Goal: Navigation & Orientation: Understand site structure

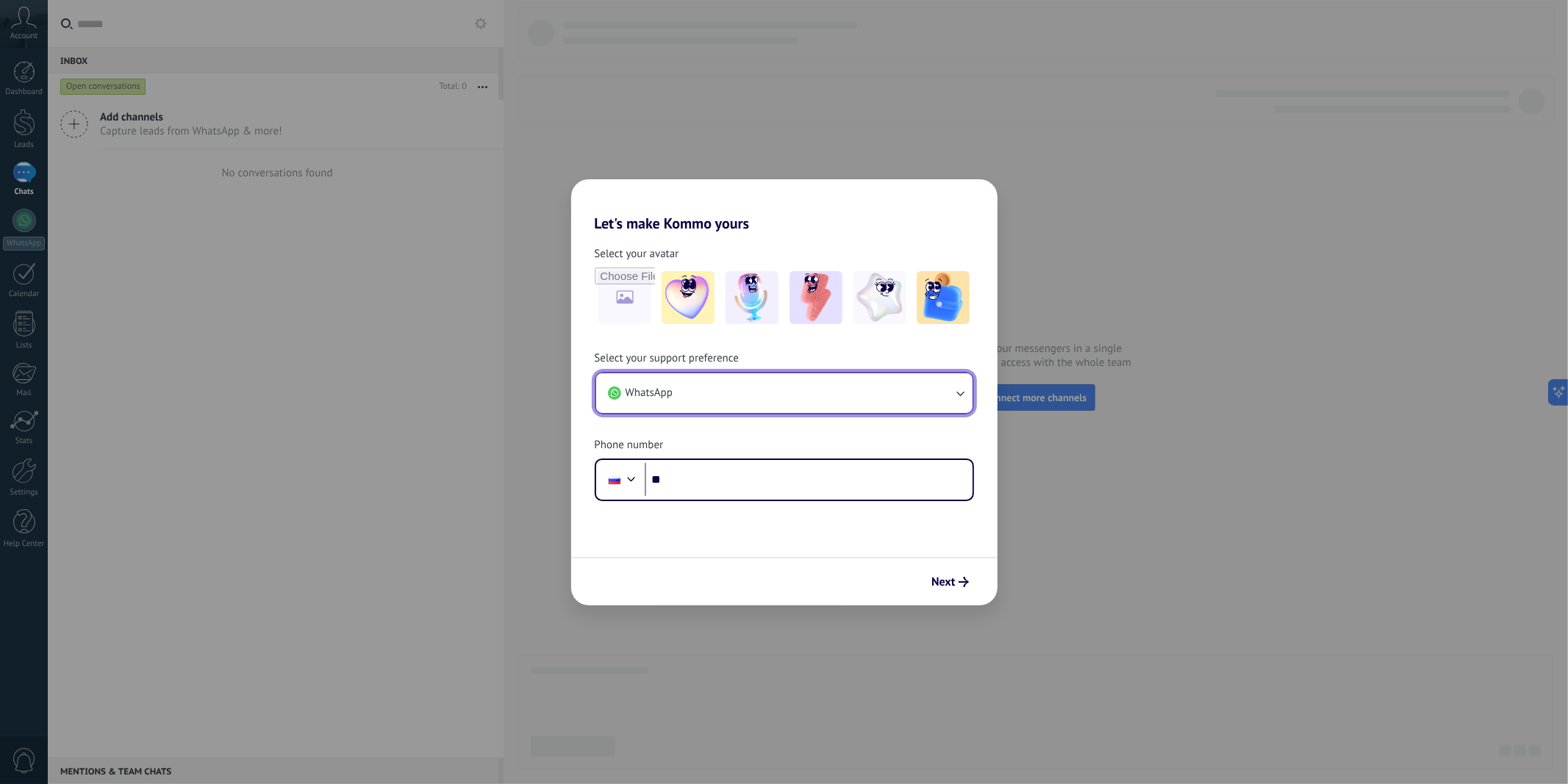
click at [949, 397] on button "WhatsApp" at bounding box center [784, 393] width 376 height 39
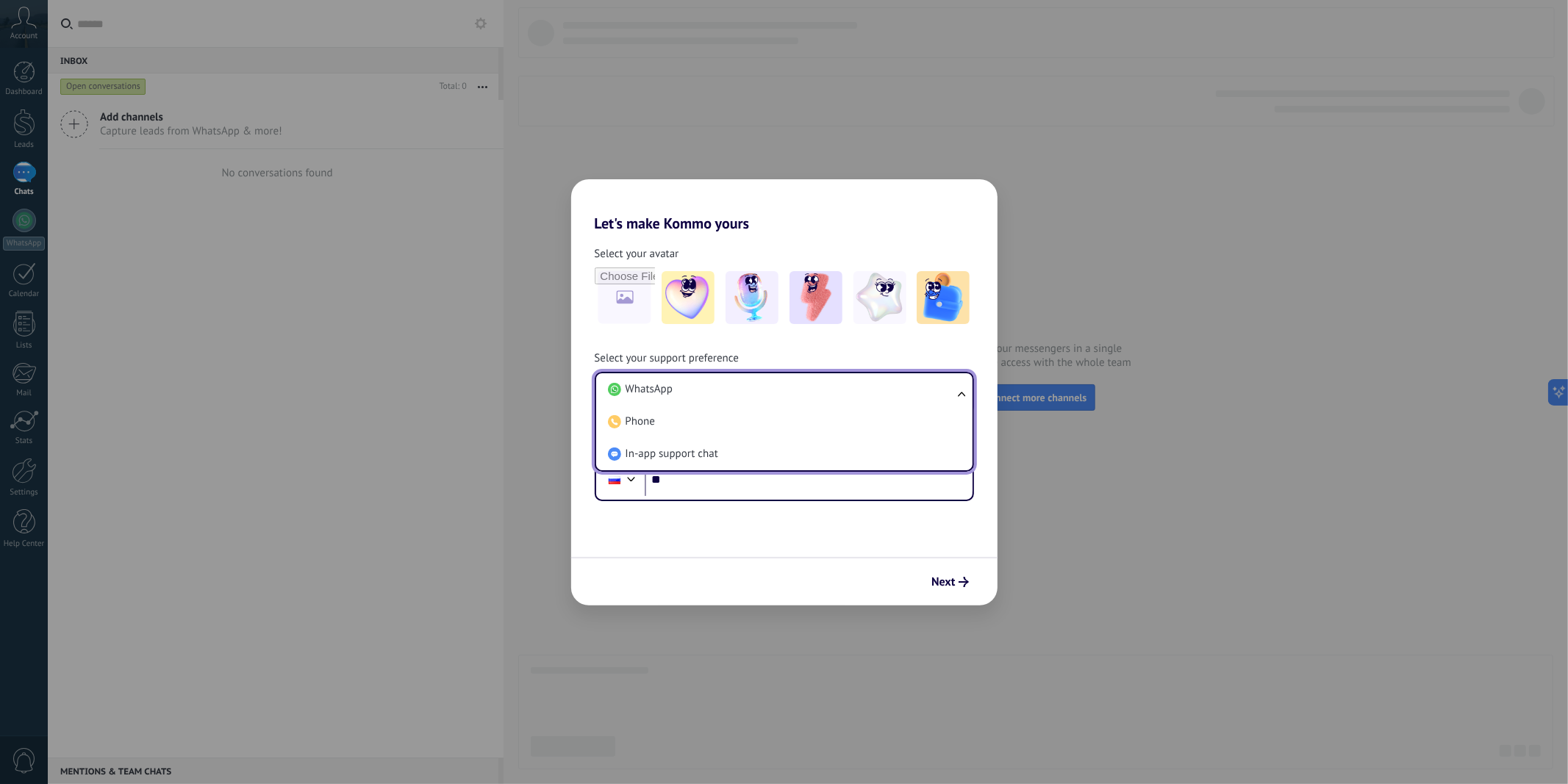
click at [949, 397] on li "WhatsApp" at bounding box center [782, 389] width 359 height 32
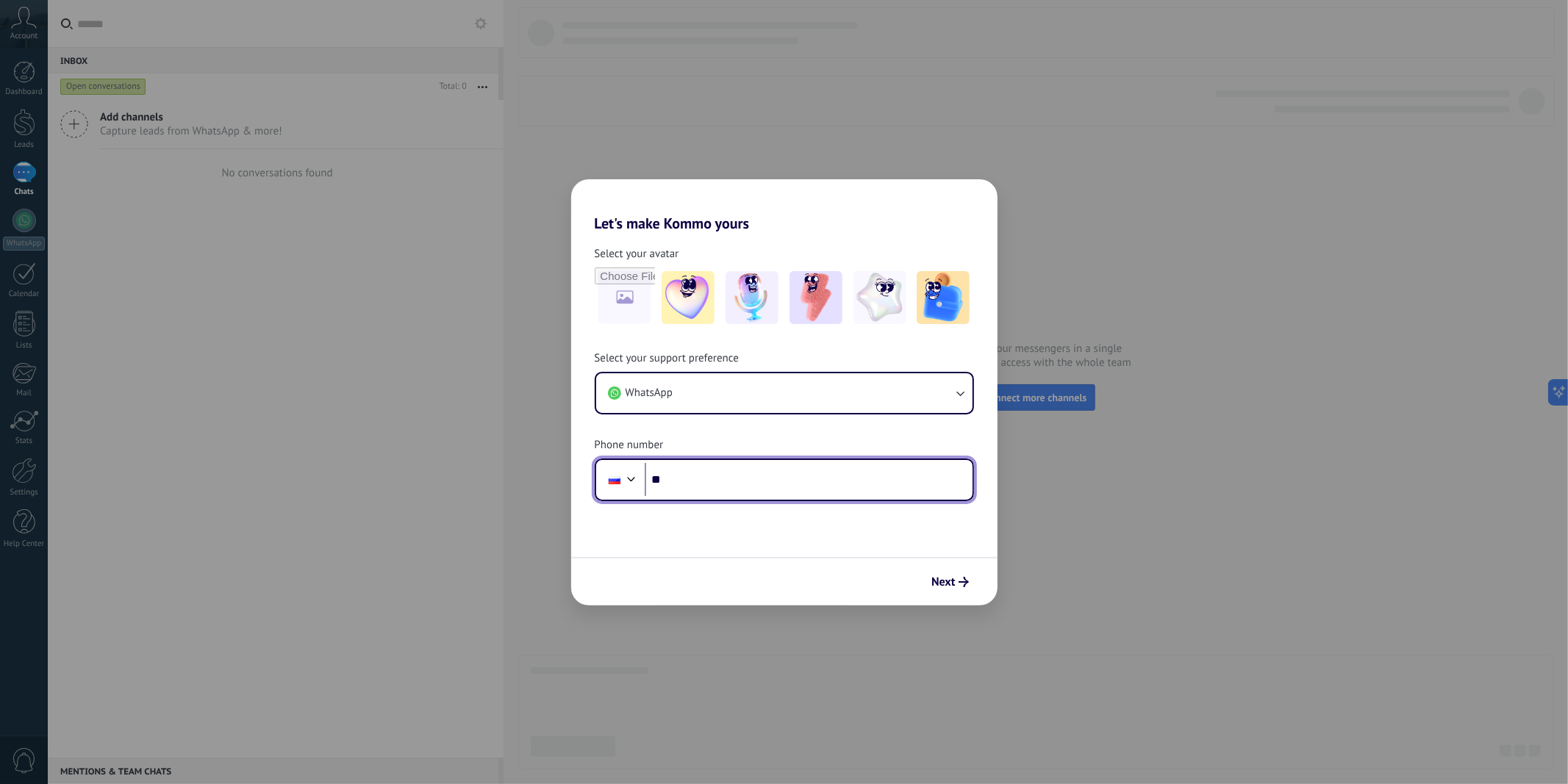
click at [827, 480] on input "**" at bounding box center [809, 479] width 328 height 34
type input "**********"
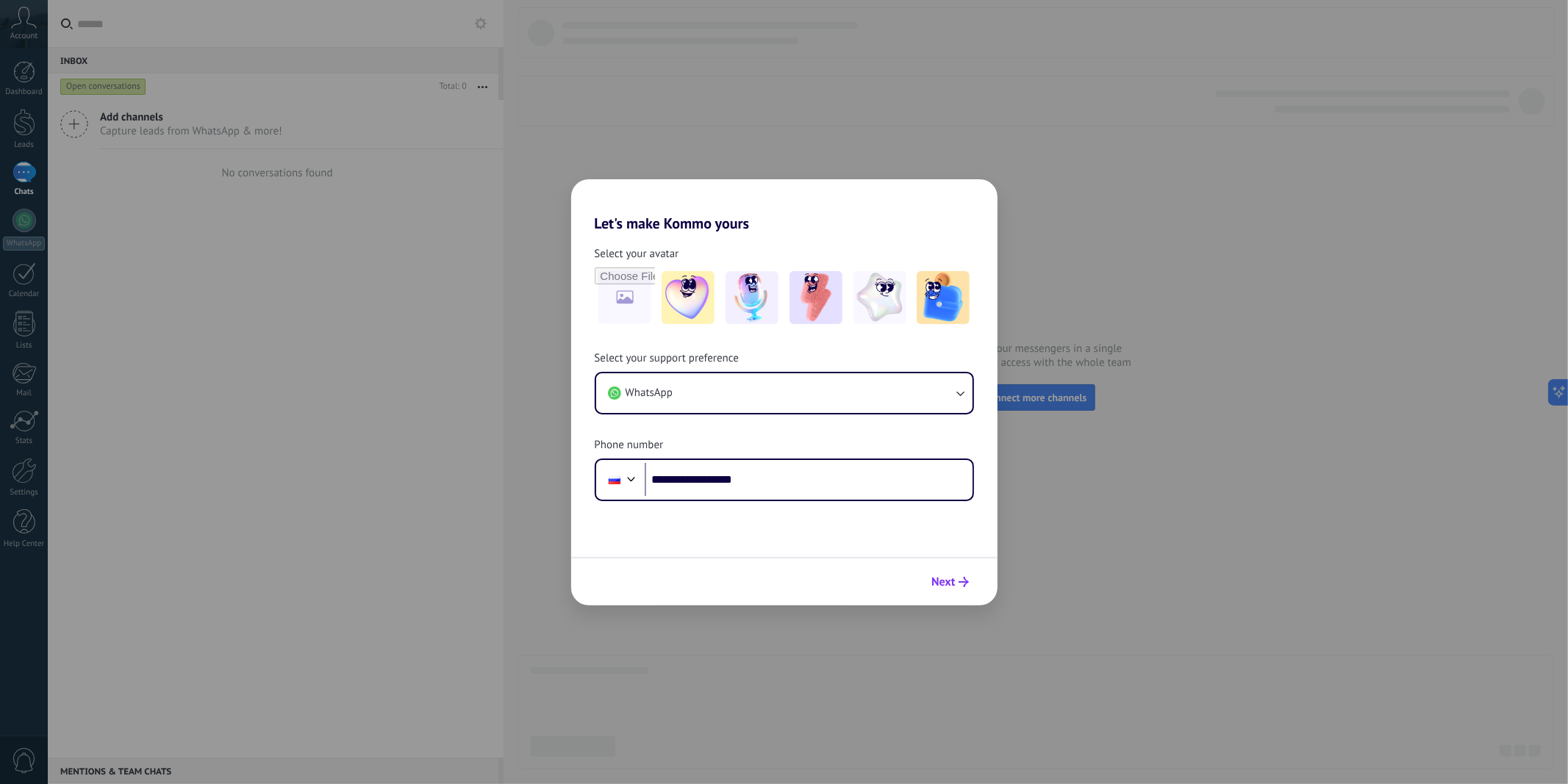
click at [952, 582] on span "Next" at bounding box center [943, 582] width 24 height 10
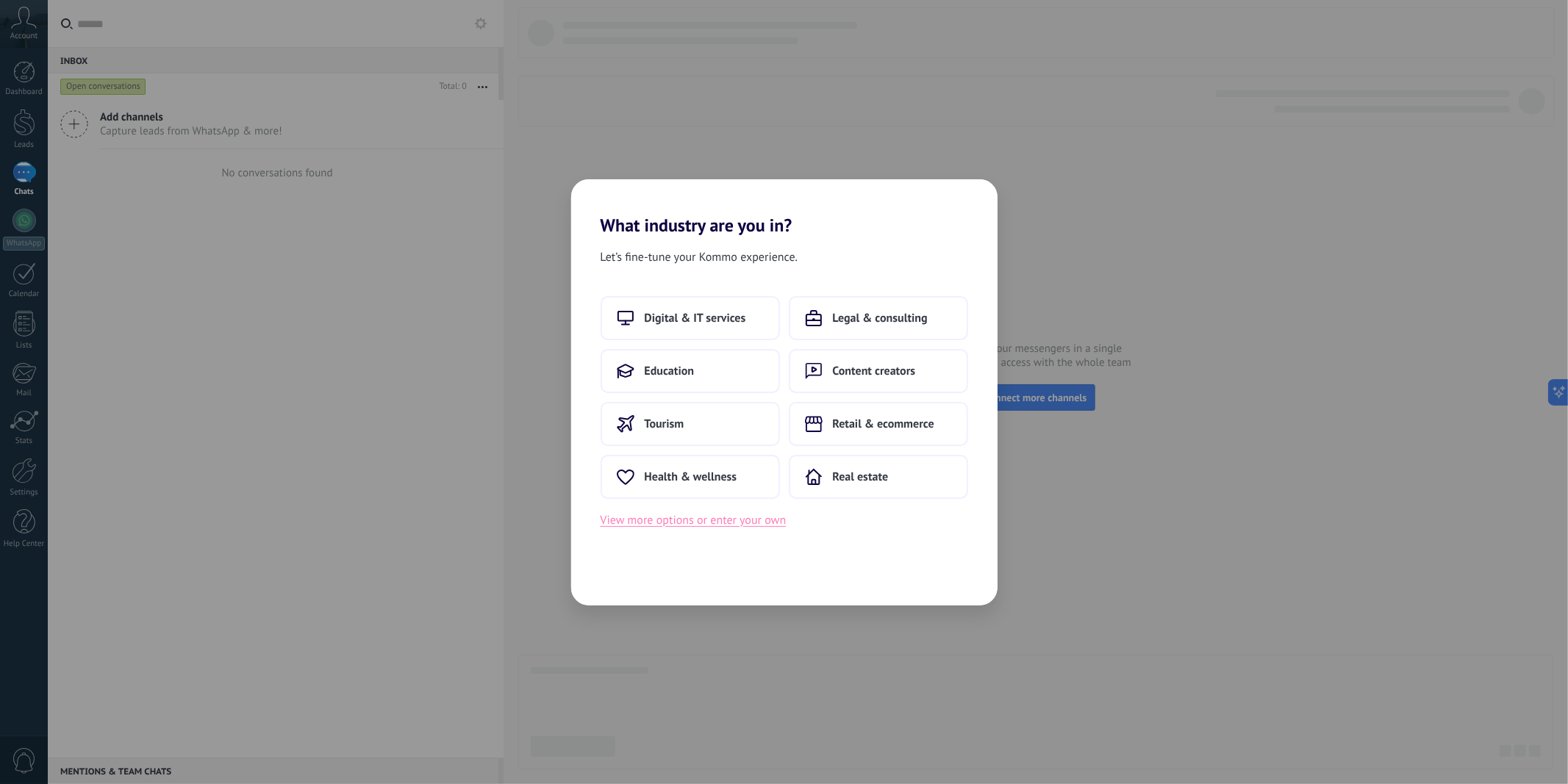
click at [725, 525] on button "View more options or enter your own" at bounding box center [694, 520] width 186 height 19
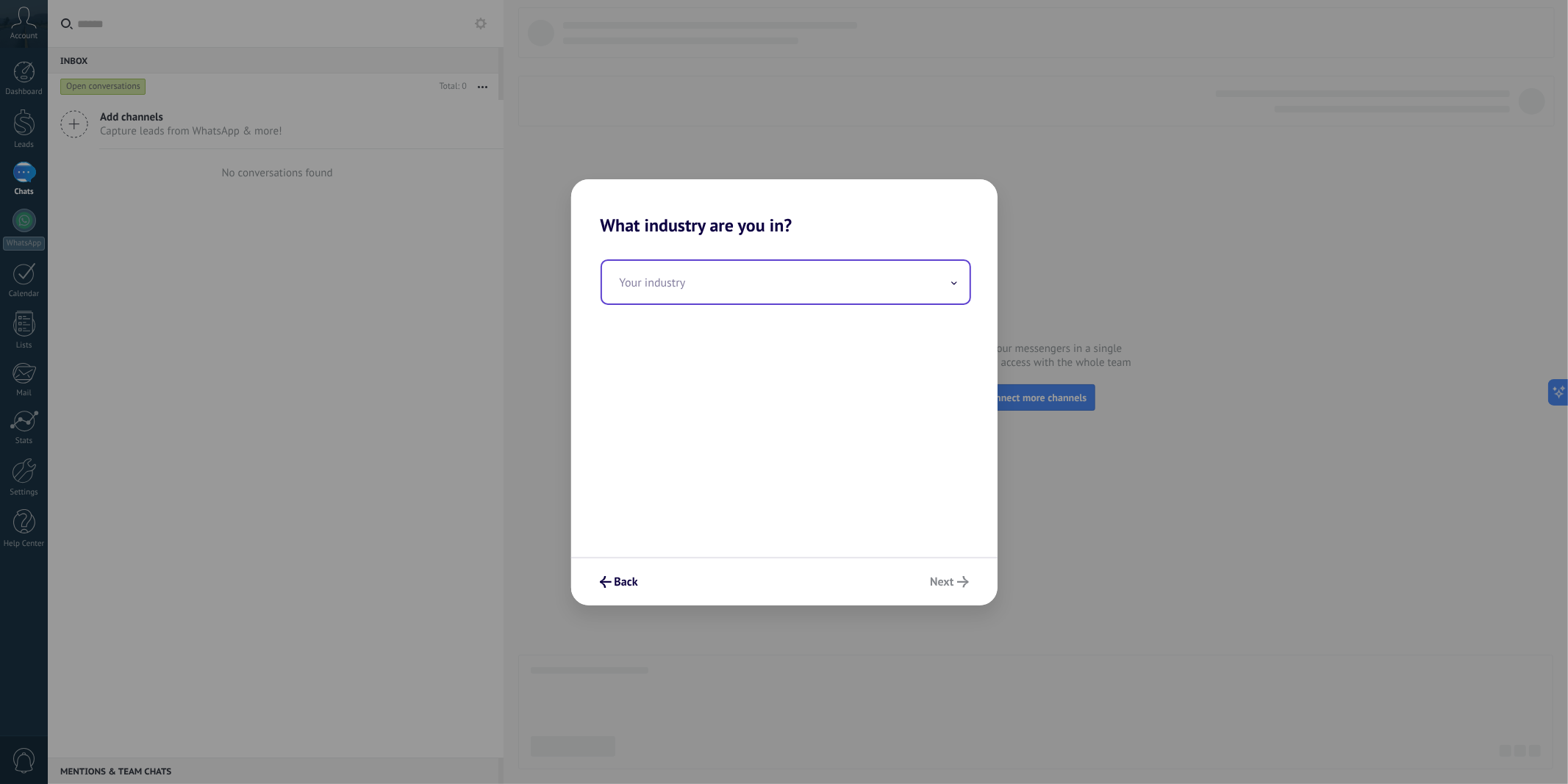
click at [832, 283] on input "text" at bounding box center [786, 282] width 368 height 43
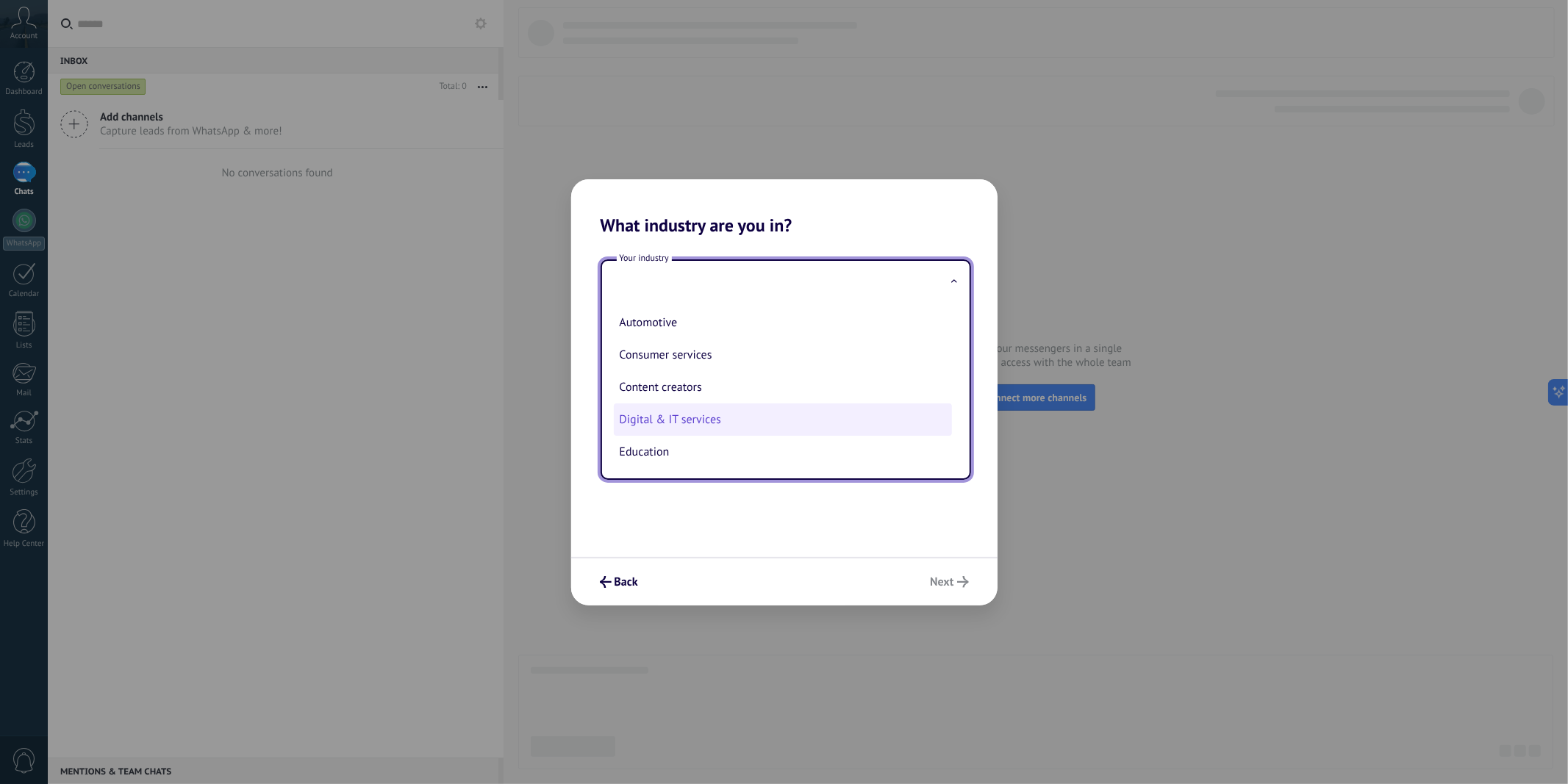
click at [774, 422] on li "Digital & IT services" at bounding box center [783, 420] width 338 height 32
type input "**********"
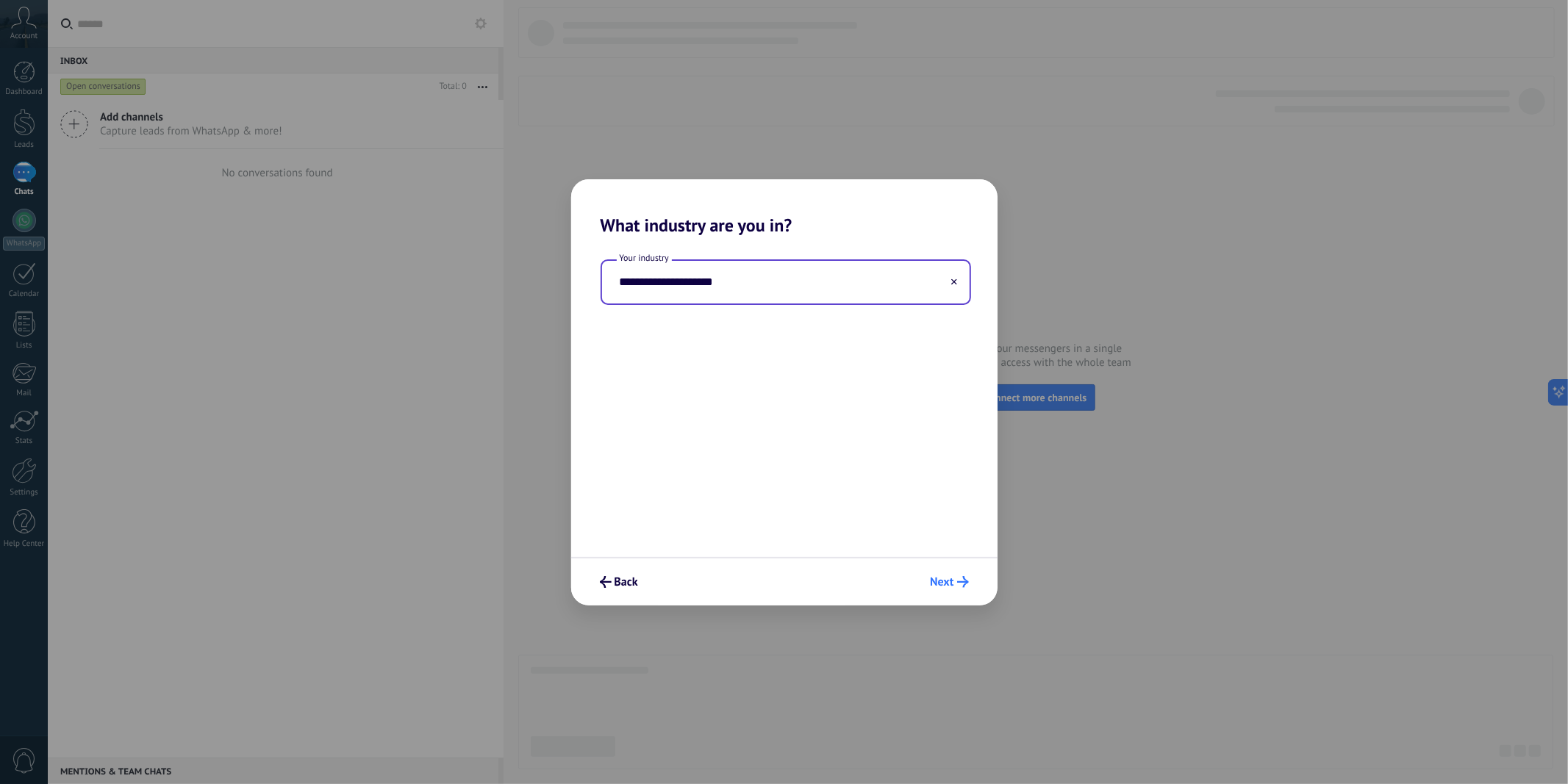
click at [941, 581] on span "Next" at bounding box center [942, 582] width 24 height 10
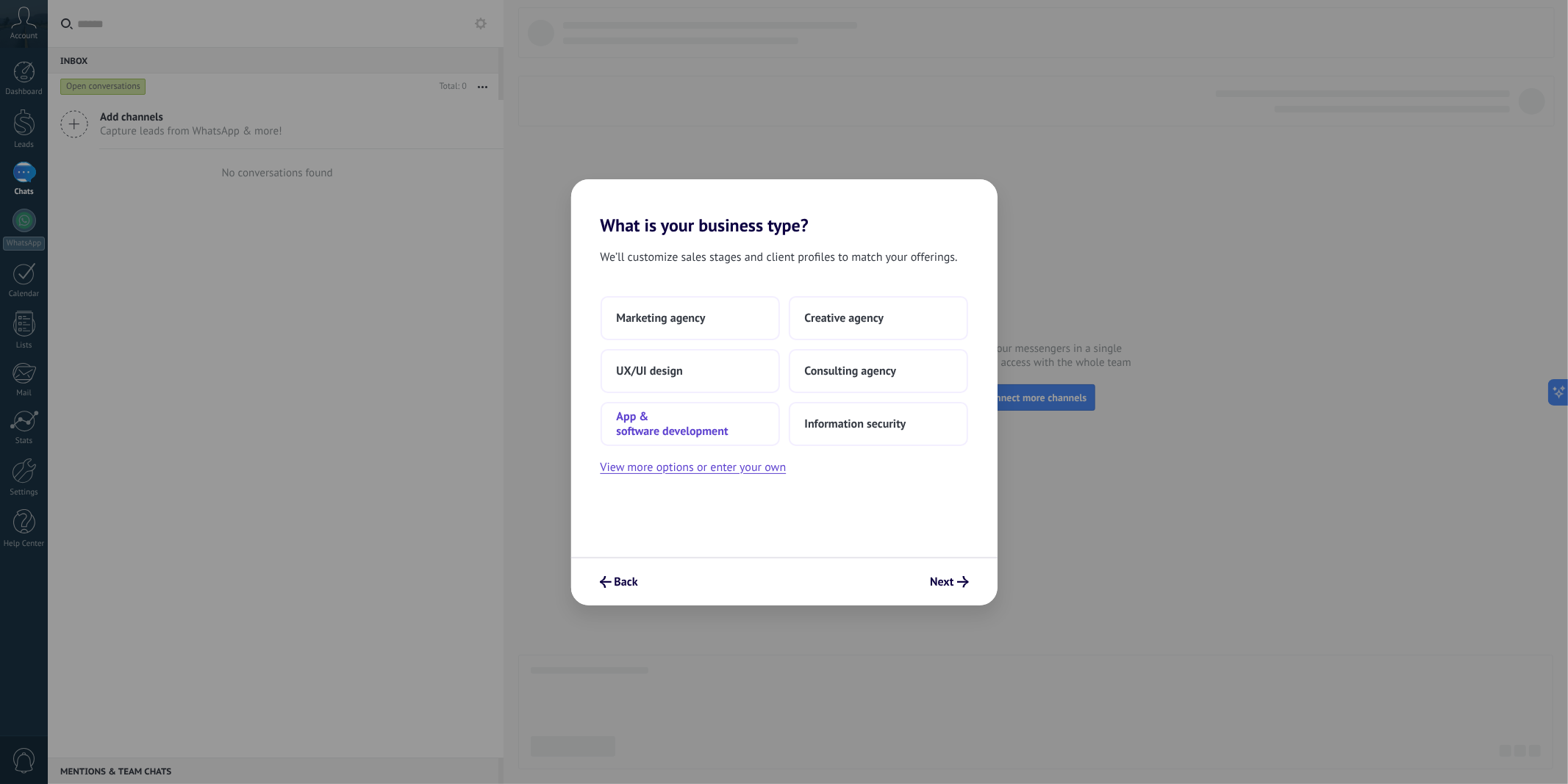
click at [714, 419] on span "App & software development" at bounding box center [690, 423] width 147 height 29
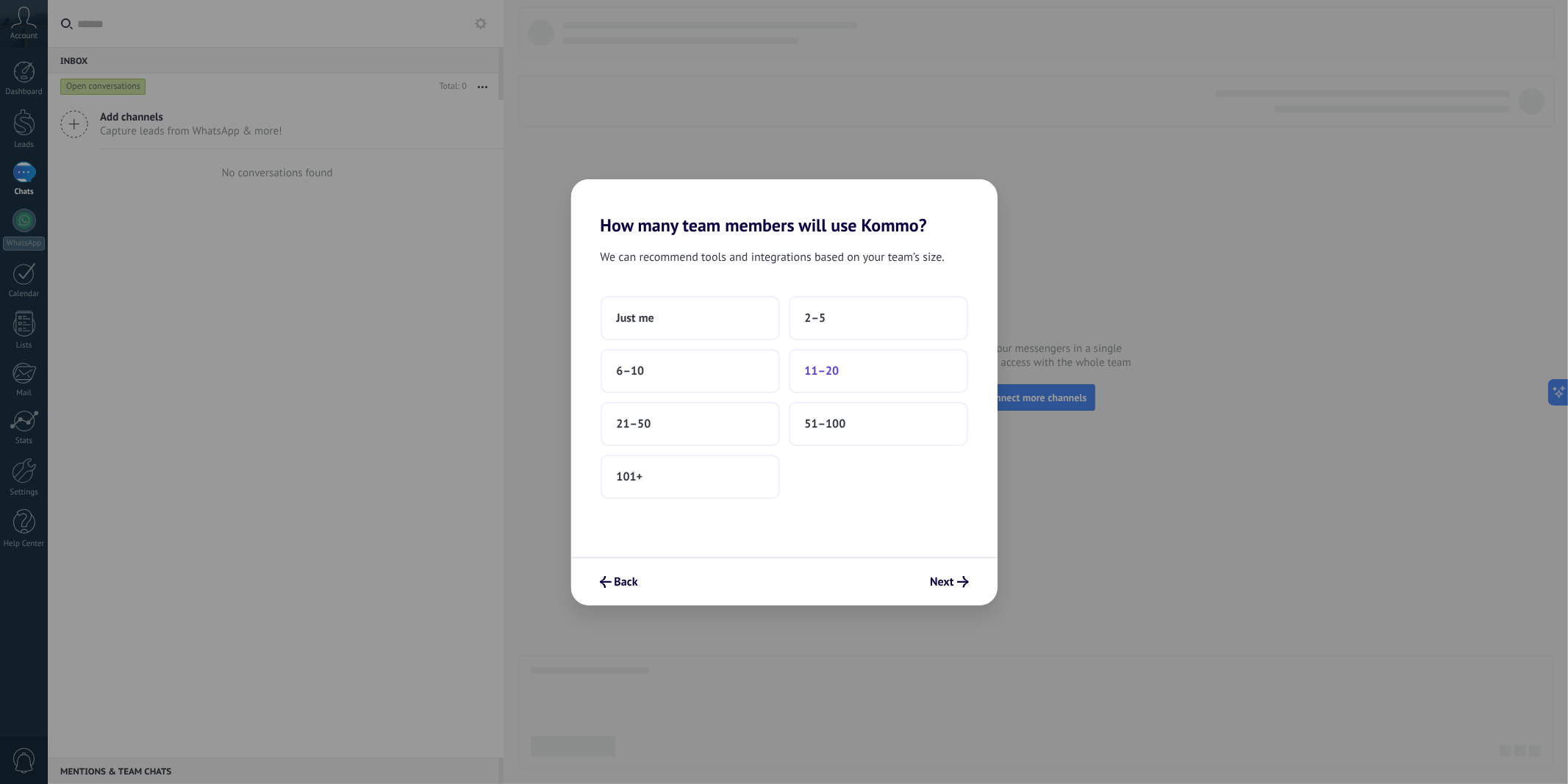
click at [819, 372] on span "11–20" at bounding box center [822, 371] width 35 height 15
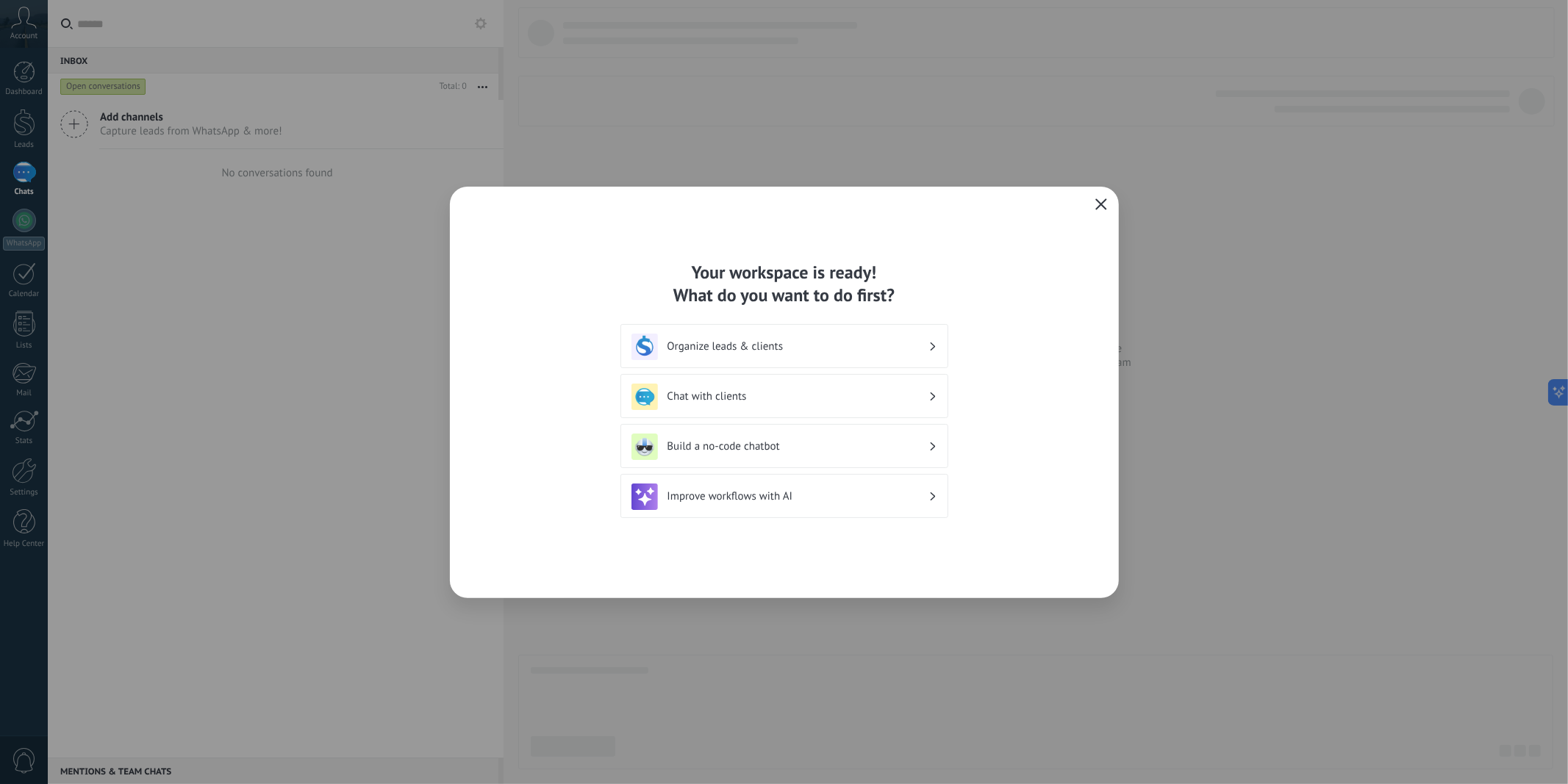
click at [932, 493] on icon at bounding box center [932, 496] width 6 height 9
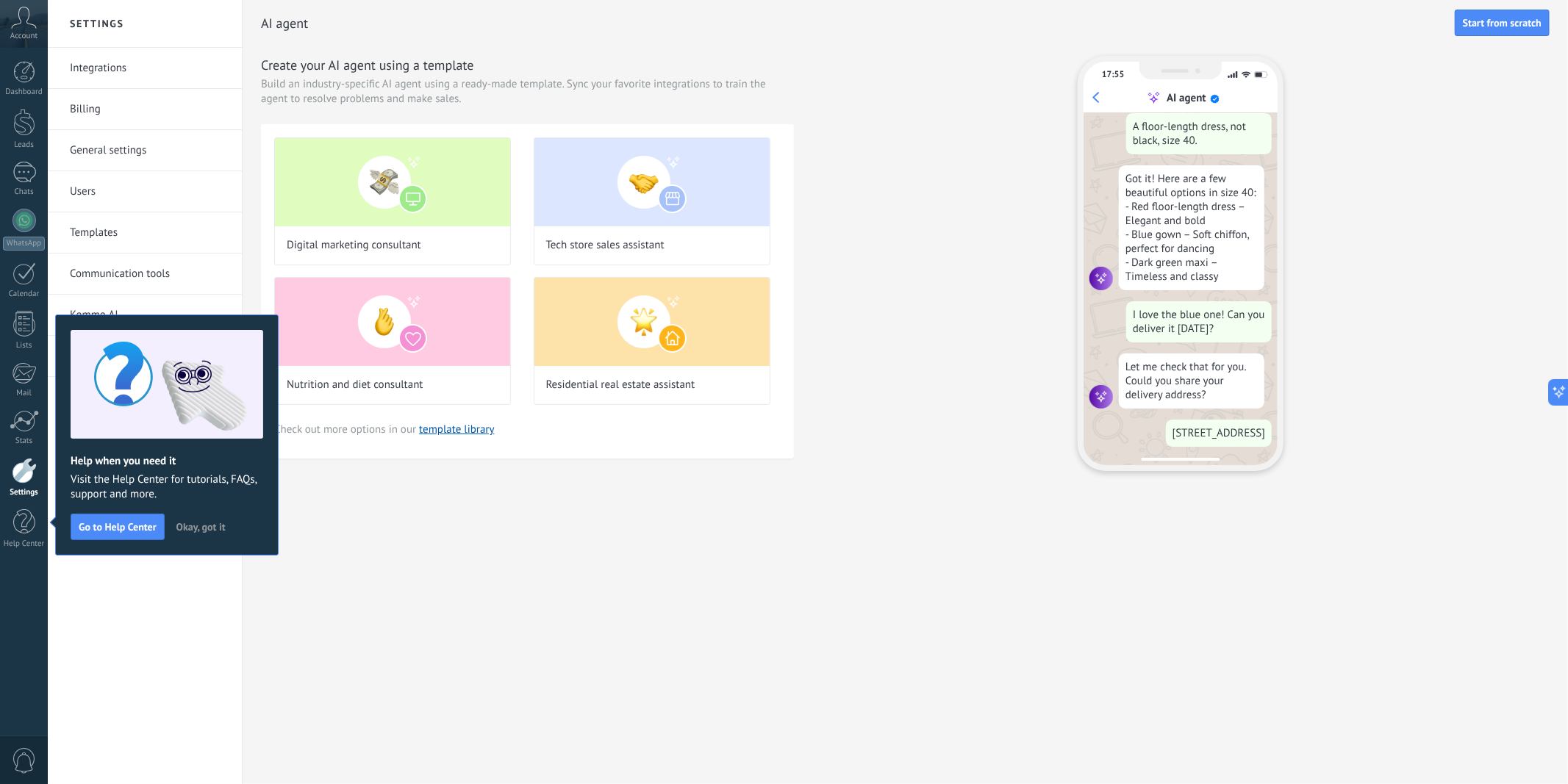
scroll to position [259, 0]
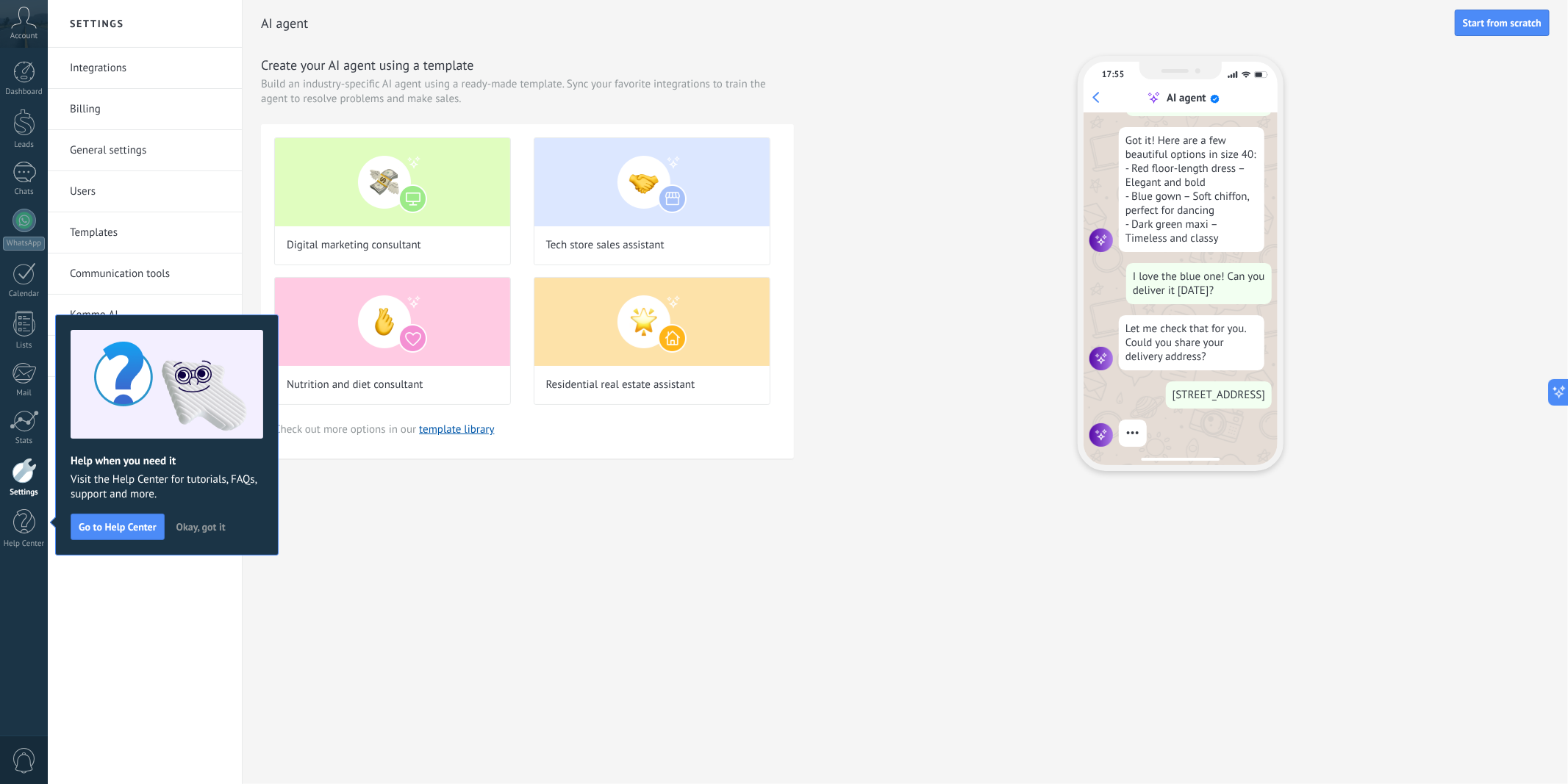
click at [195, 529] on span "Okay, got it" at bounding box center [201, 527] width 50 height 10
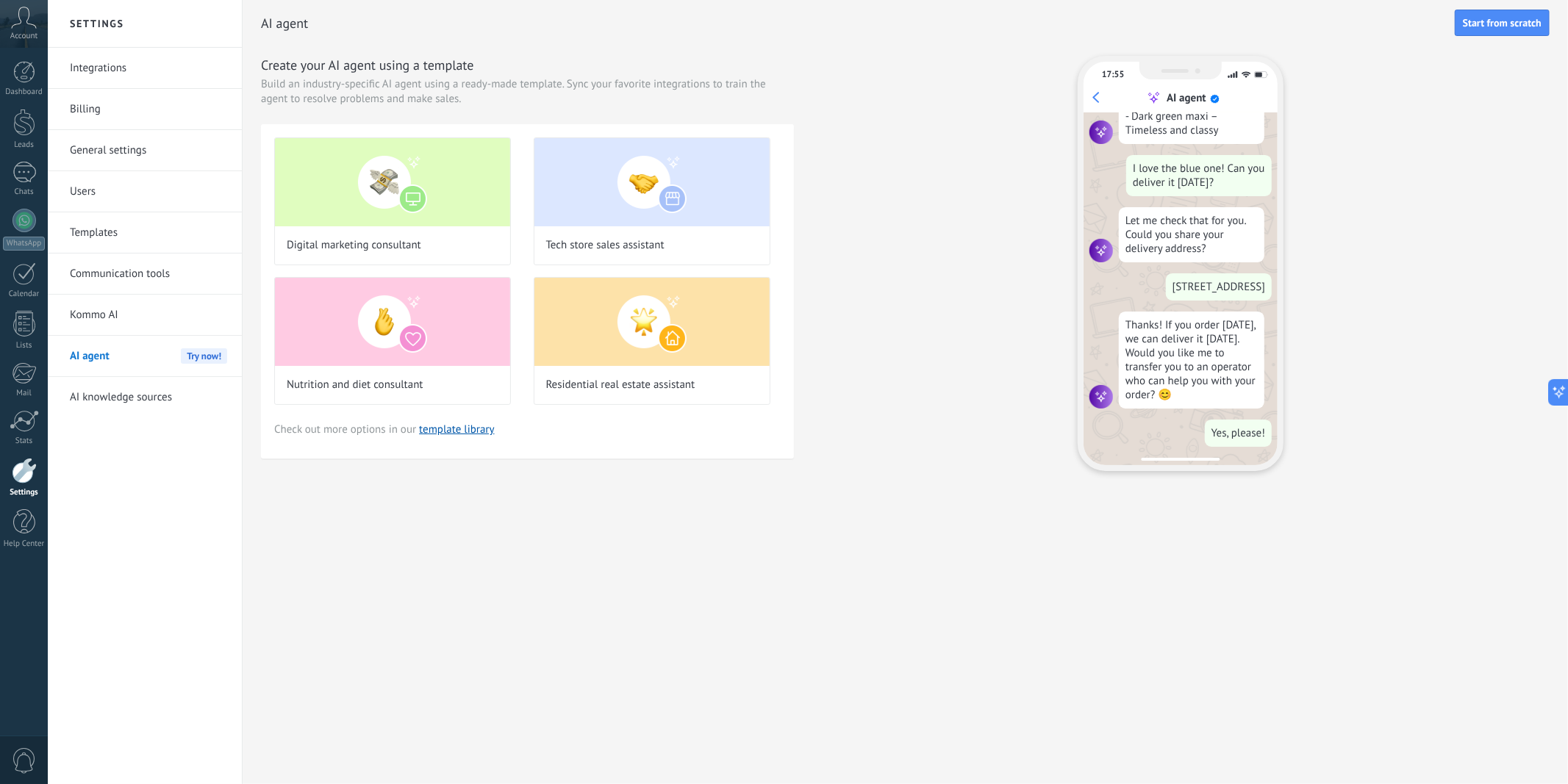
scroll to position [371, 0]
click at [24, 24] on icon at bounding box center [24, 17] width 26 height 22
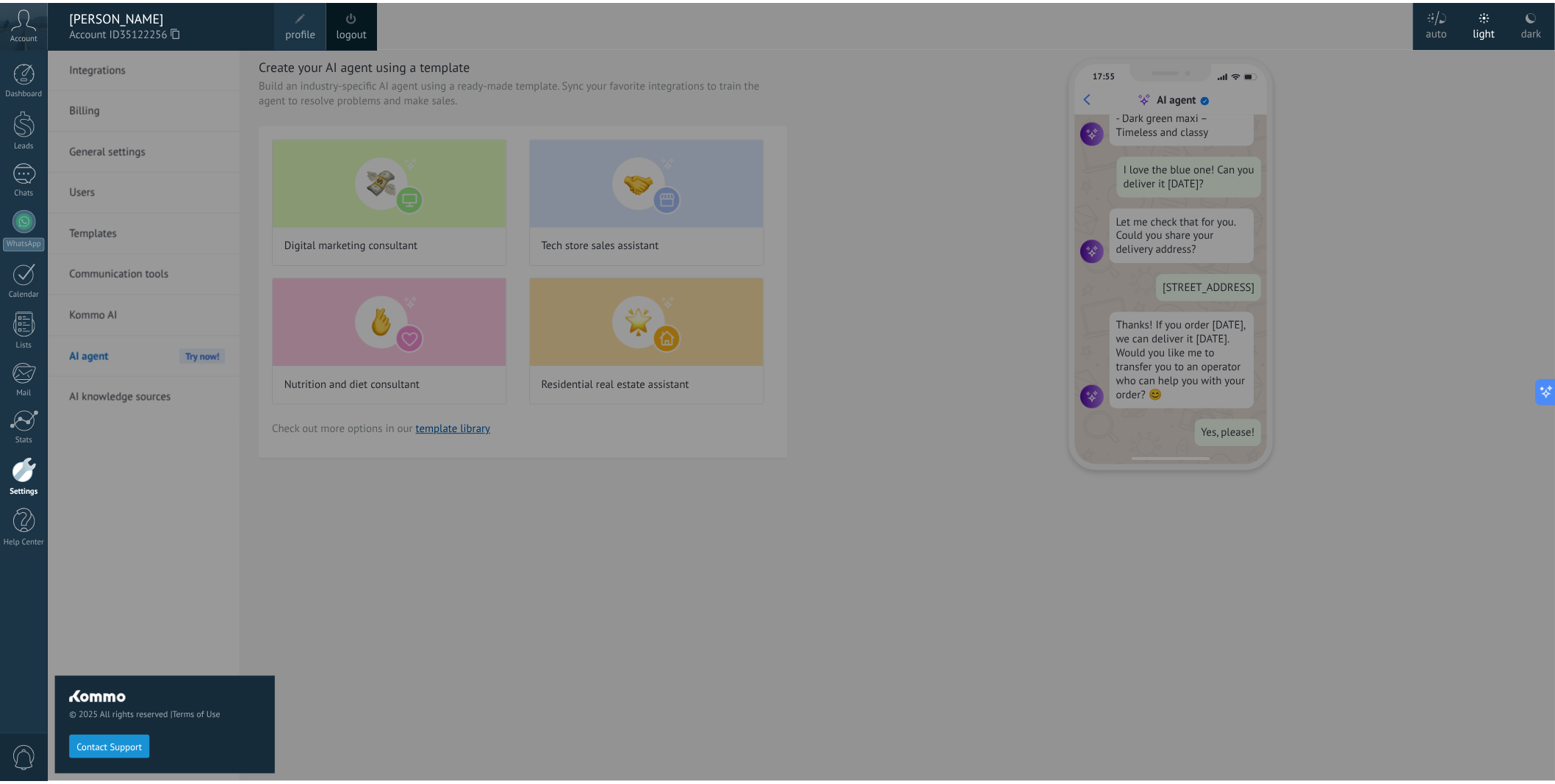
scroll to position [0, 0]
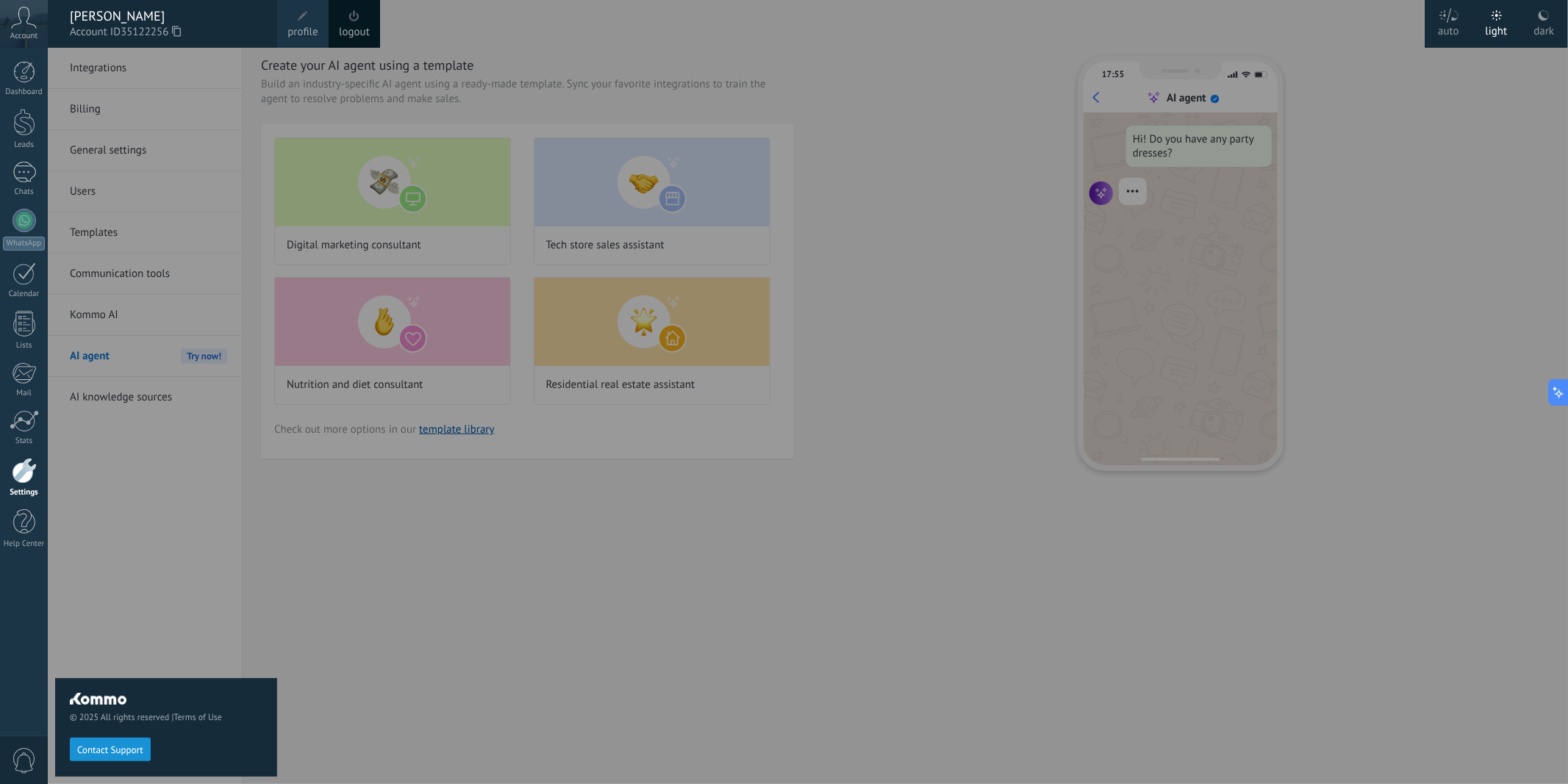
click at [1546, 20] on icon at bounding box center [1544, 15] width 12 height 12
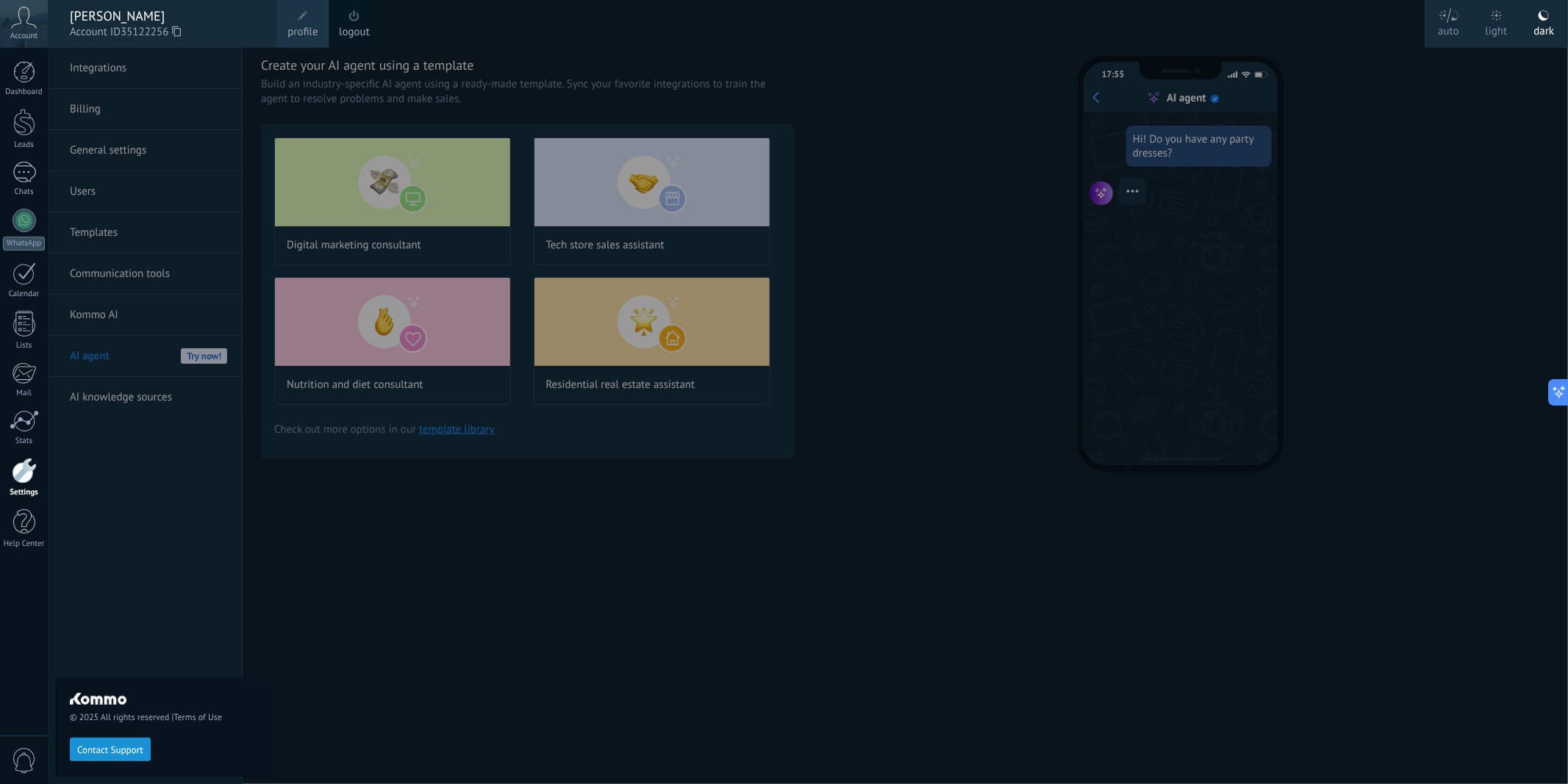
click at [665, 629] on div at bounding box center [832, 392] width 1568 height 784
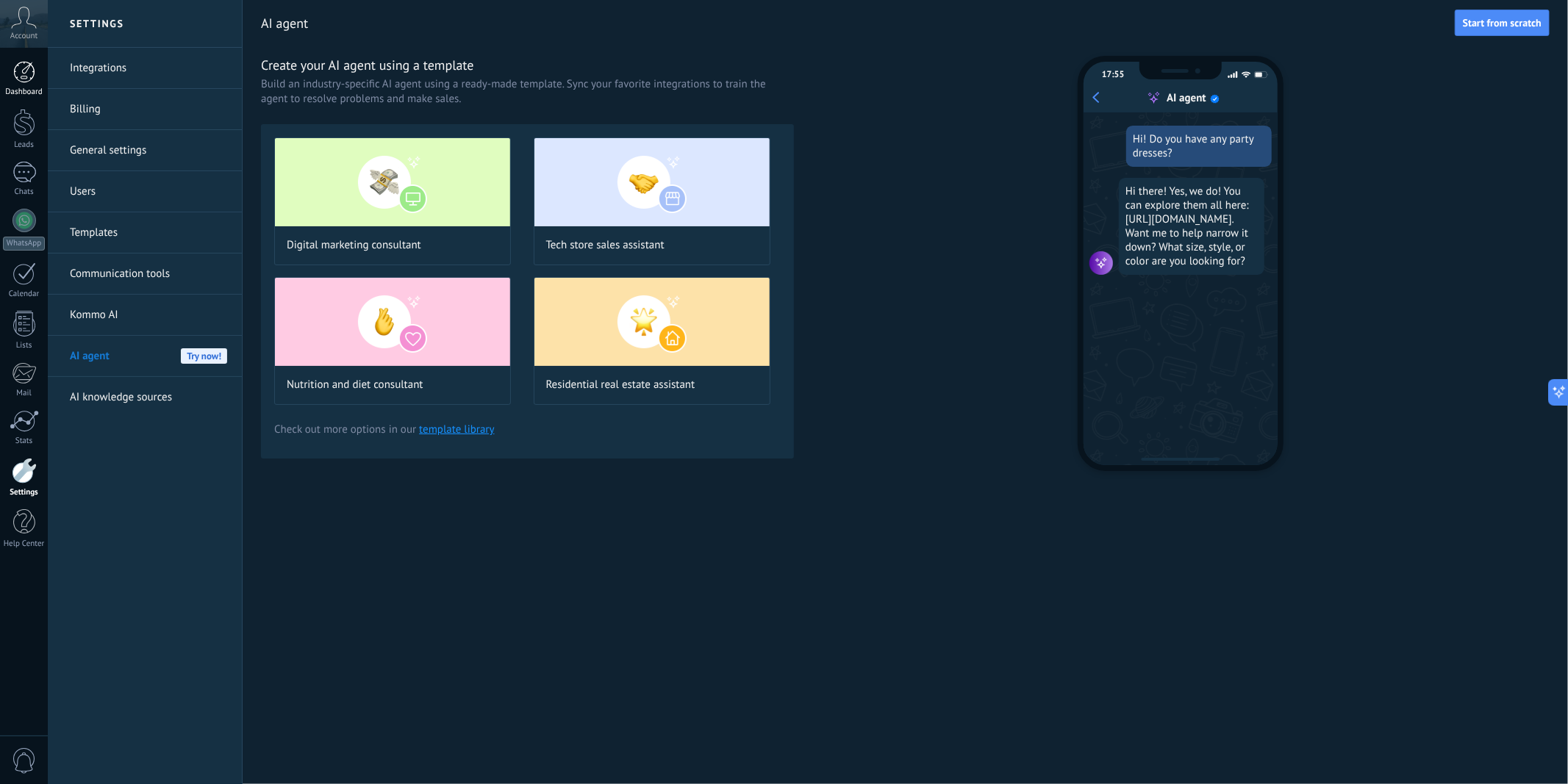
click at [9, 76] on link "Dashboard" at bounding box center [24, 79] width 48 height 36
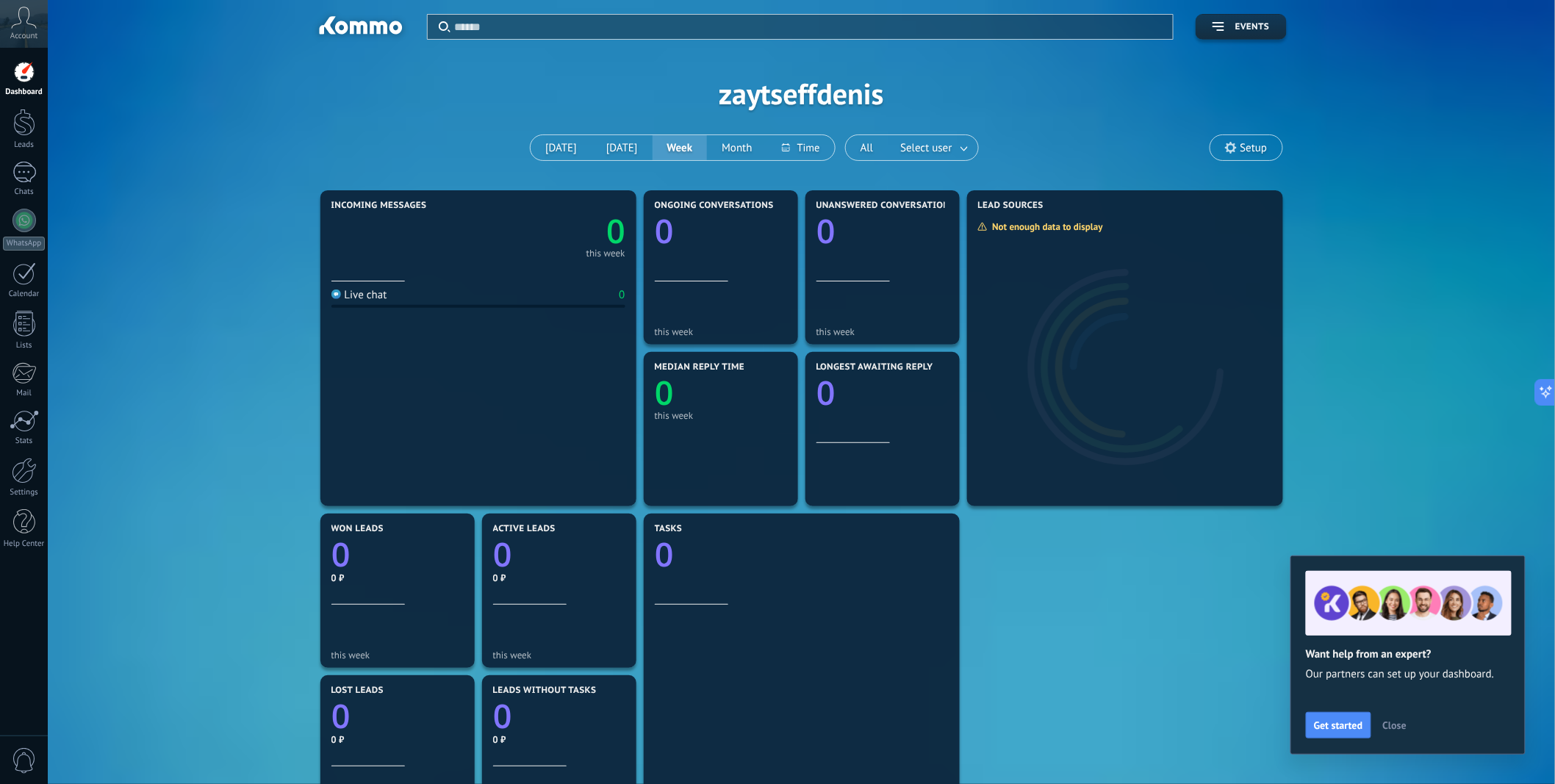
click at [31, 35] on span "Account" at bounding box center [24, 36] width 28 height 9
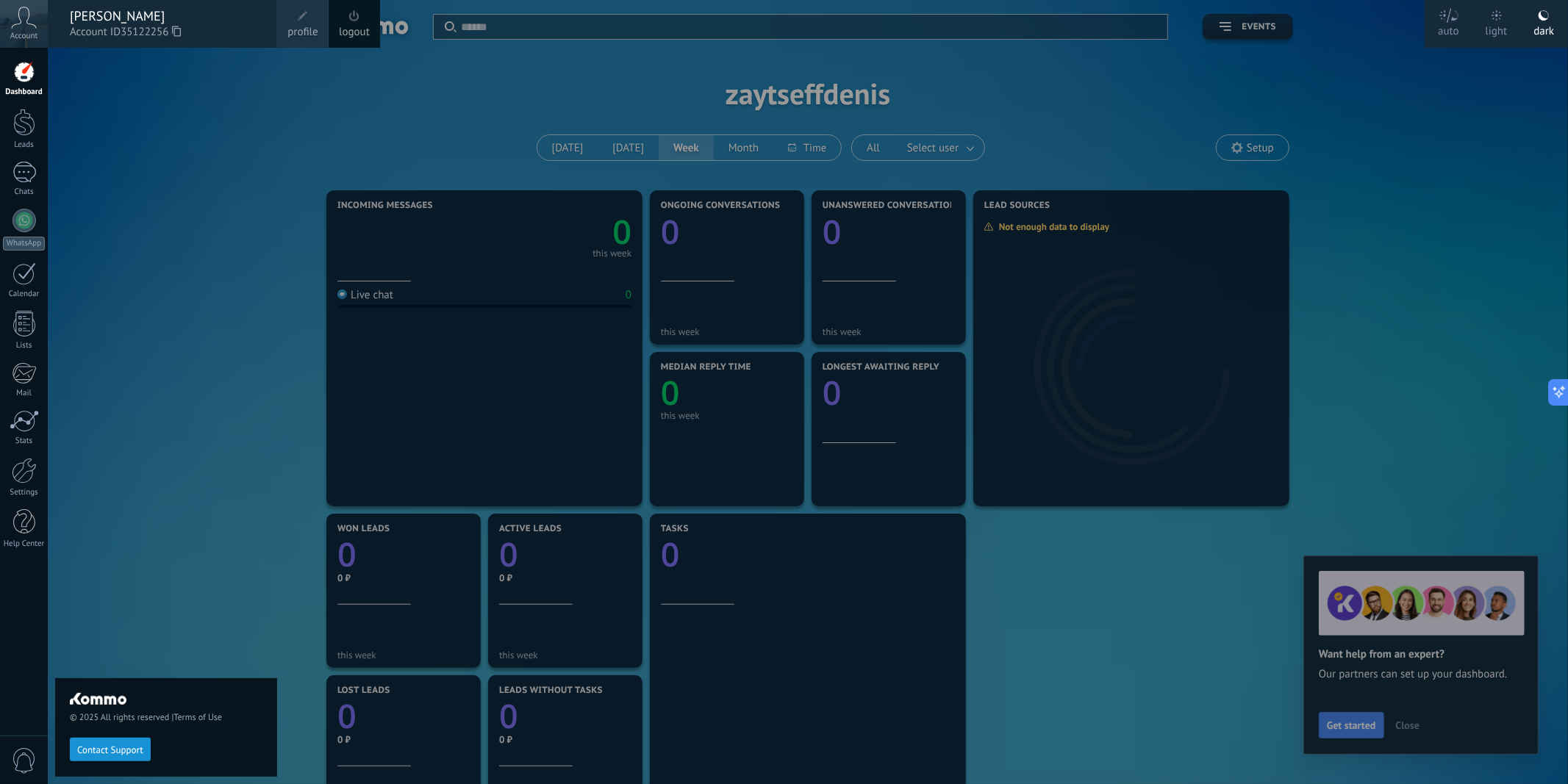
click at [315, 28] on span "profile" at bounding box center [302, 32] width 30 height 17
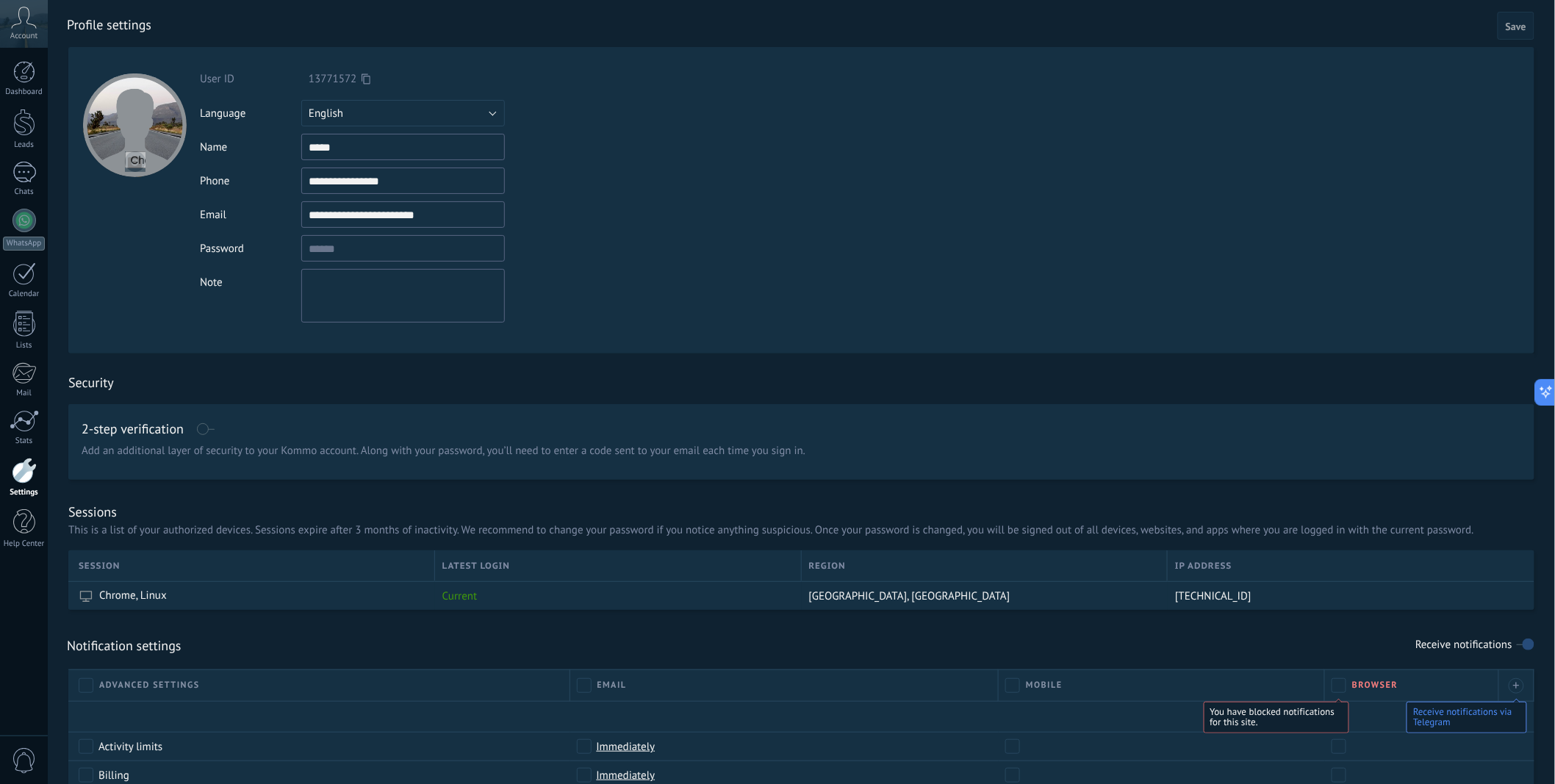
click at [132, 164] on input "file" at bounding box center [135, 161] width 20 height 20
click at [15, 76] on div at bounding box center [24, 72] width 22 height 22
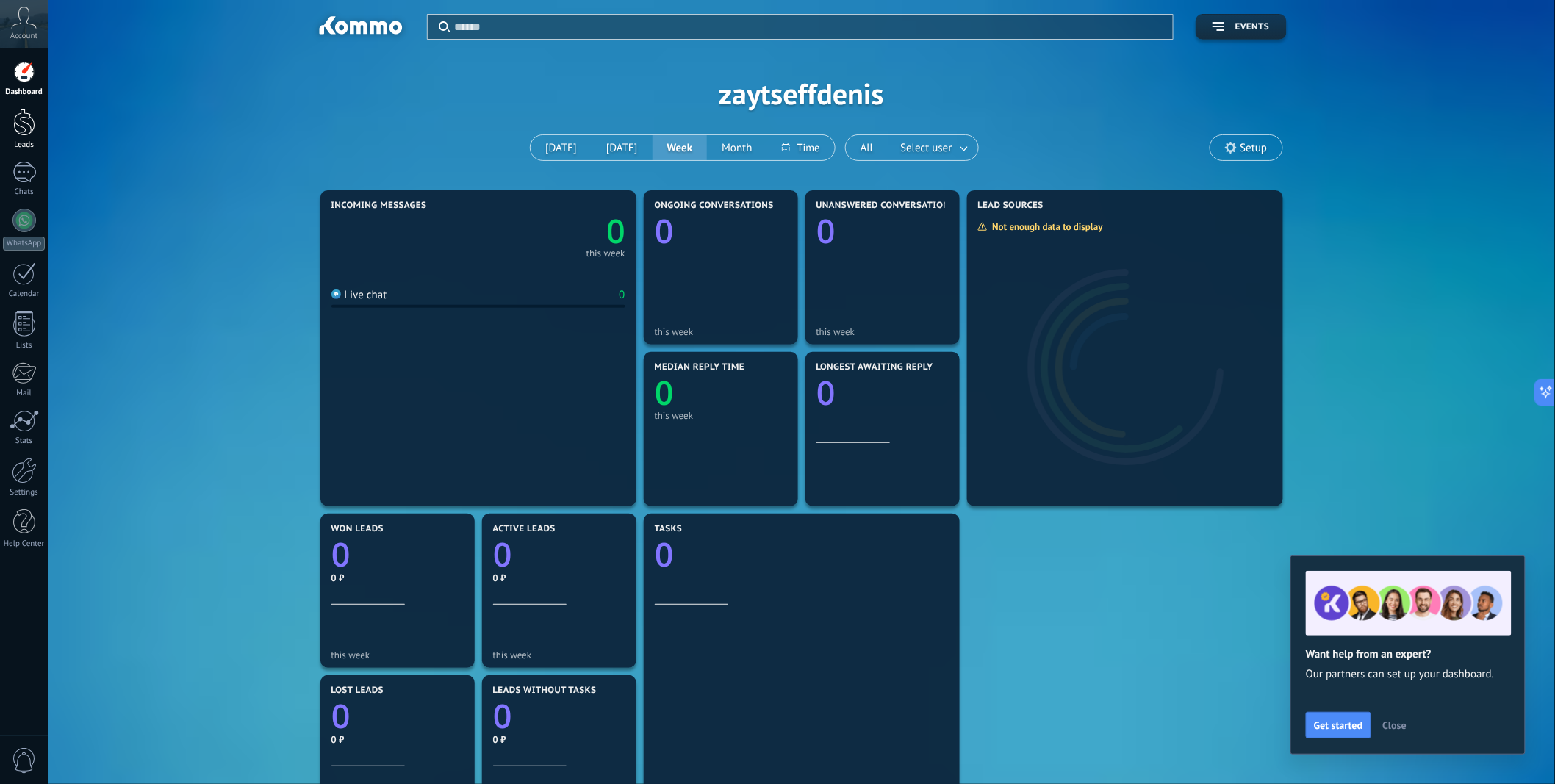
click at [37, 129] on link "Leads" at bounding box center [24, 129] width 48 height 41
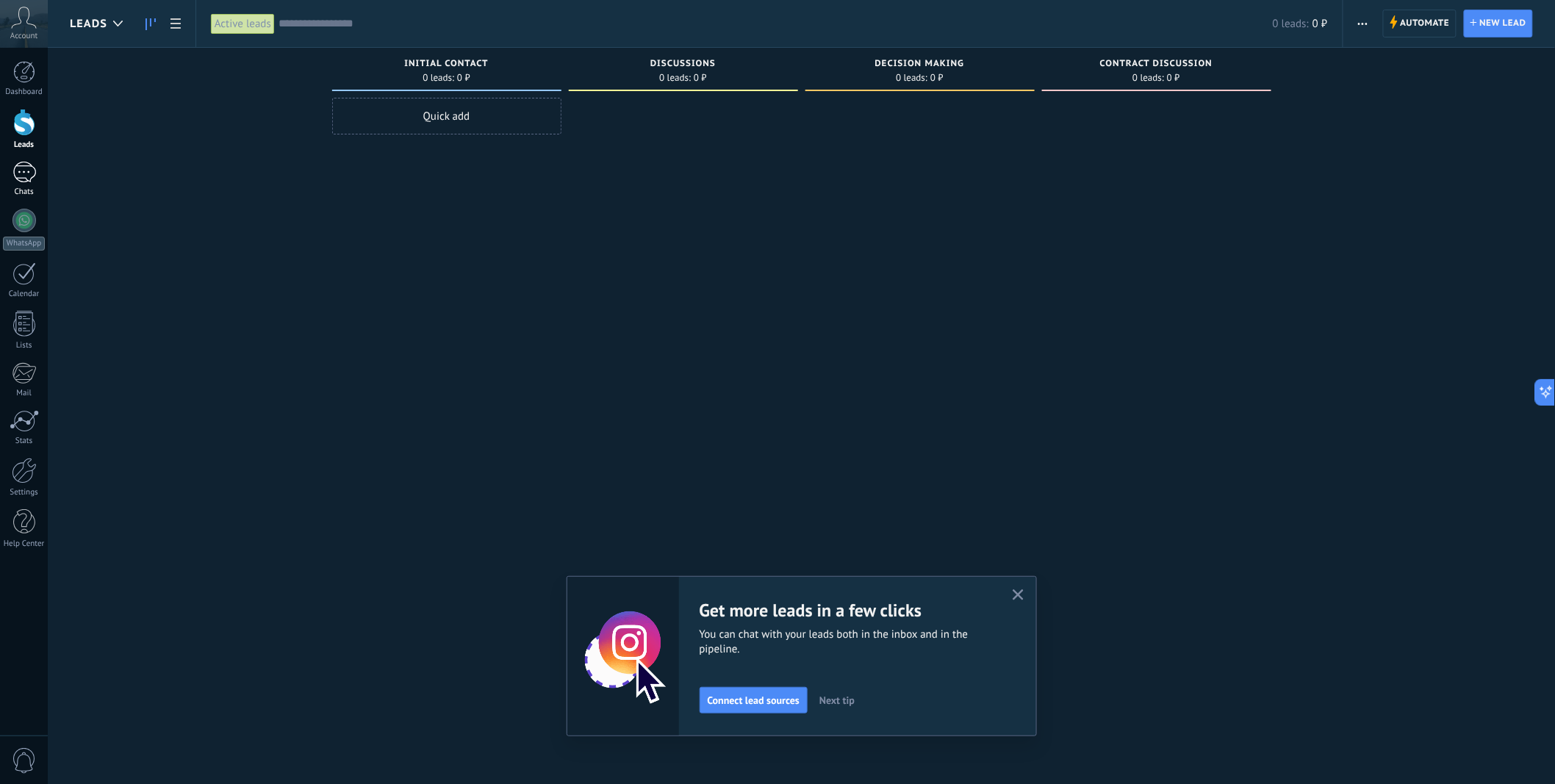
click at [29, 179] on div at bounding box center [24, 172] width 24 height 21
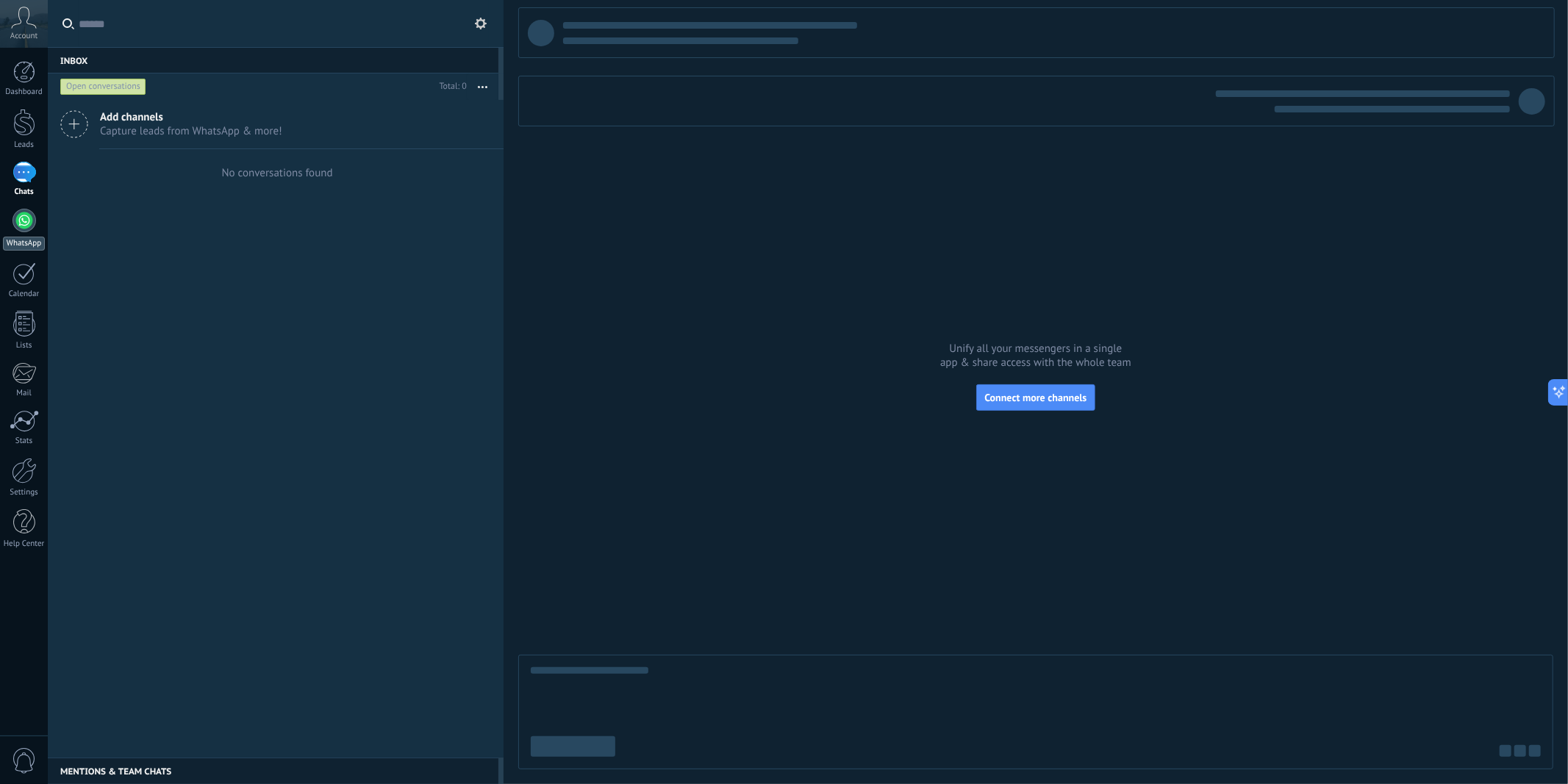
click at [25, 217] on div at bounding box center [24, 220] width 24 height 24
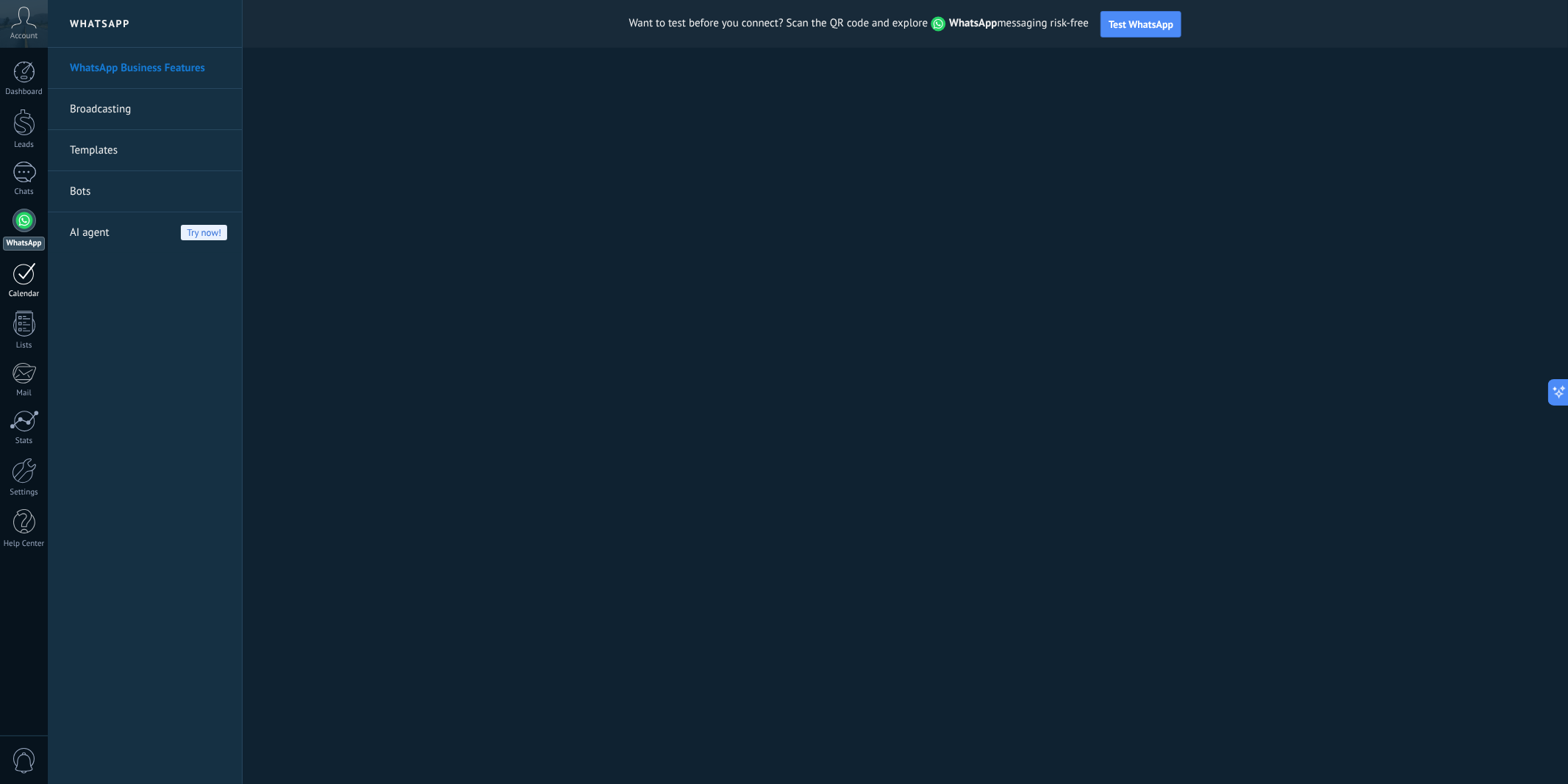
click at [22, 279] on div at bounding box center [24, 273] width 24 height 23
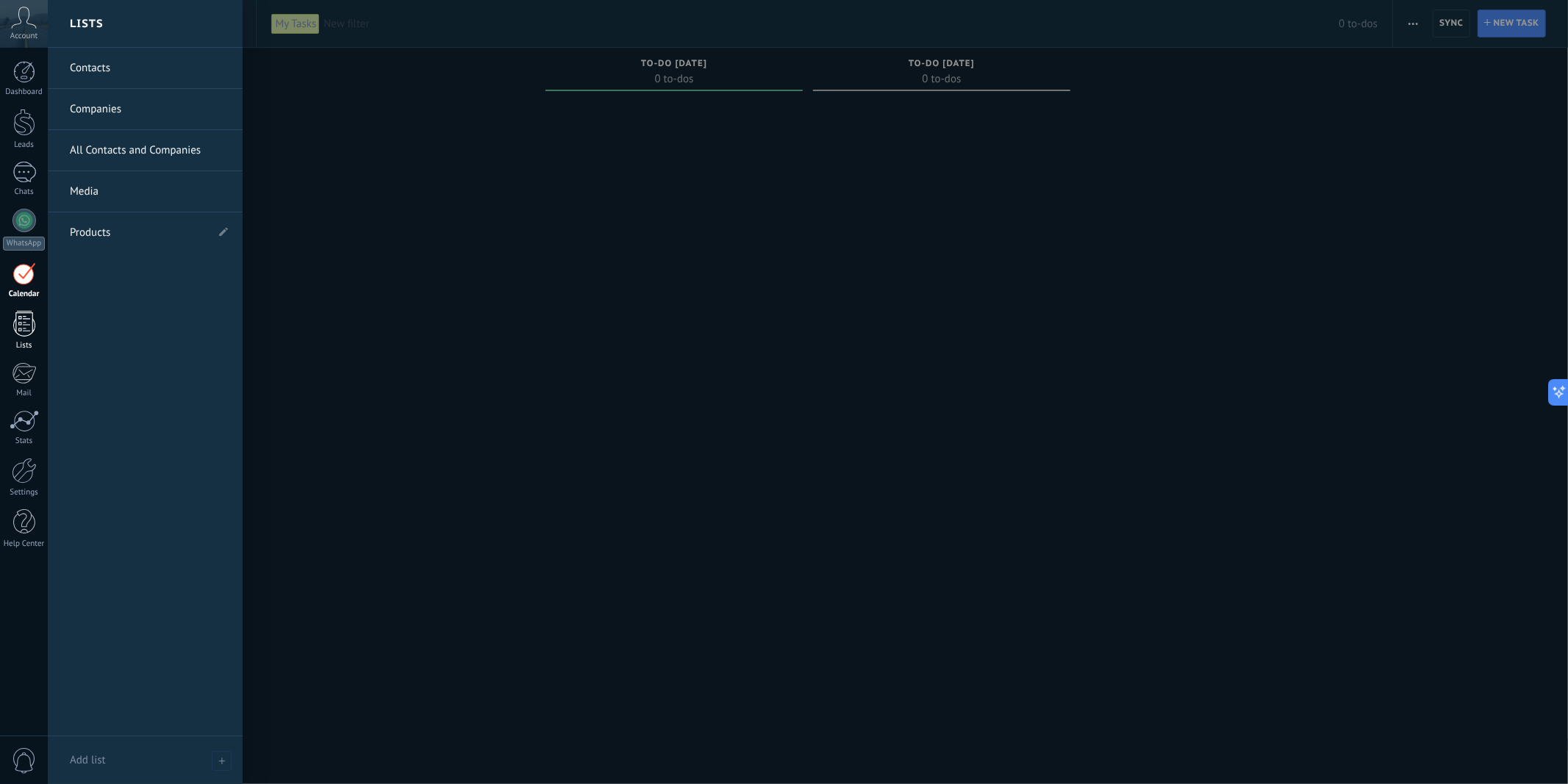
click at [31, 331] on div at bounding box center [24, 324] width 22 height 26
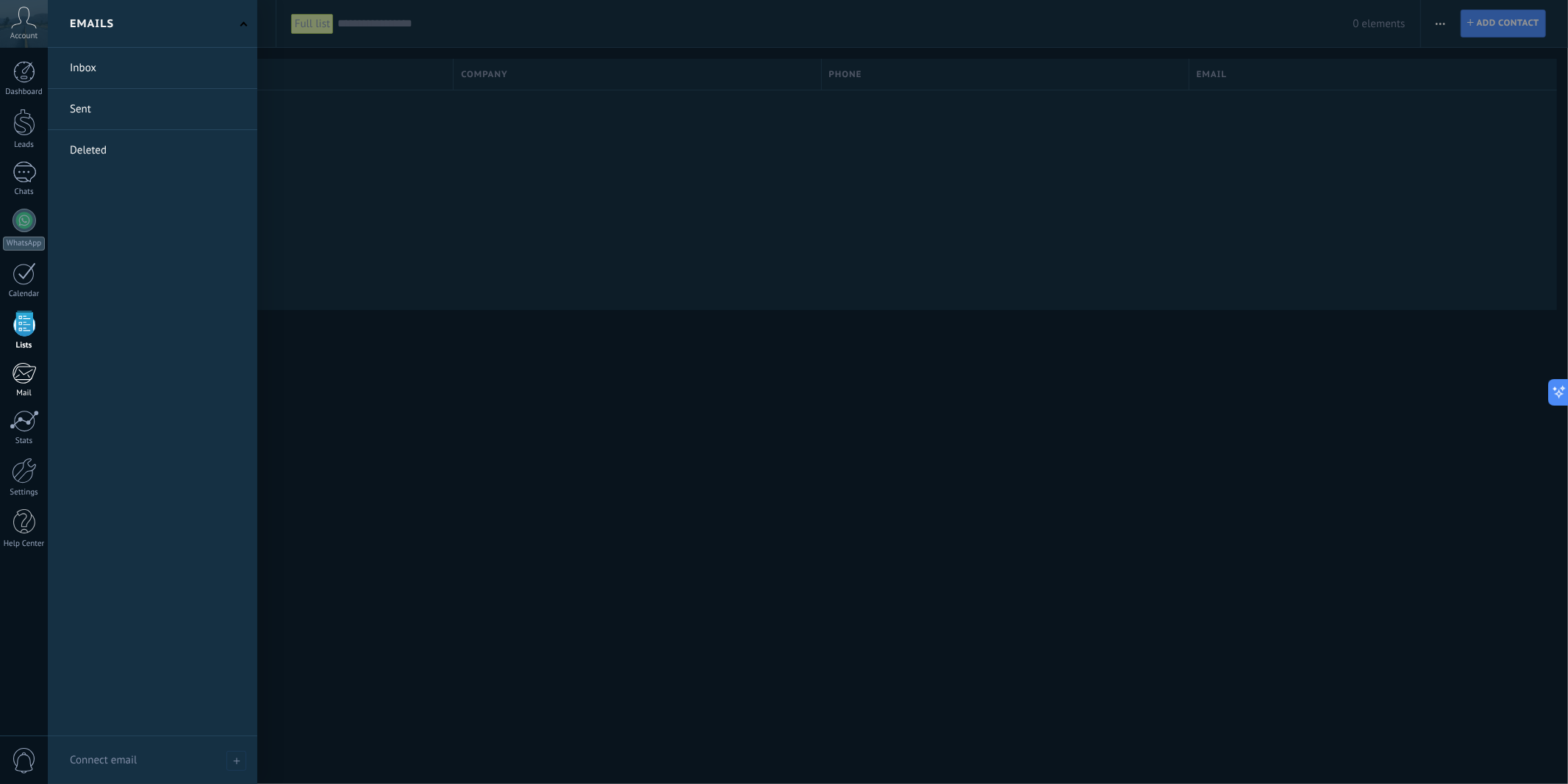
click at [15, 372] on div at bounding box center [24, 373] width 24 height 22
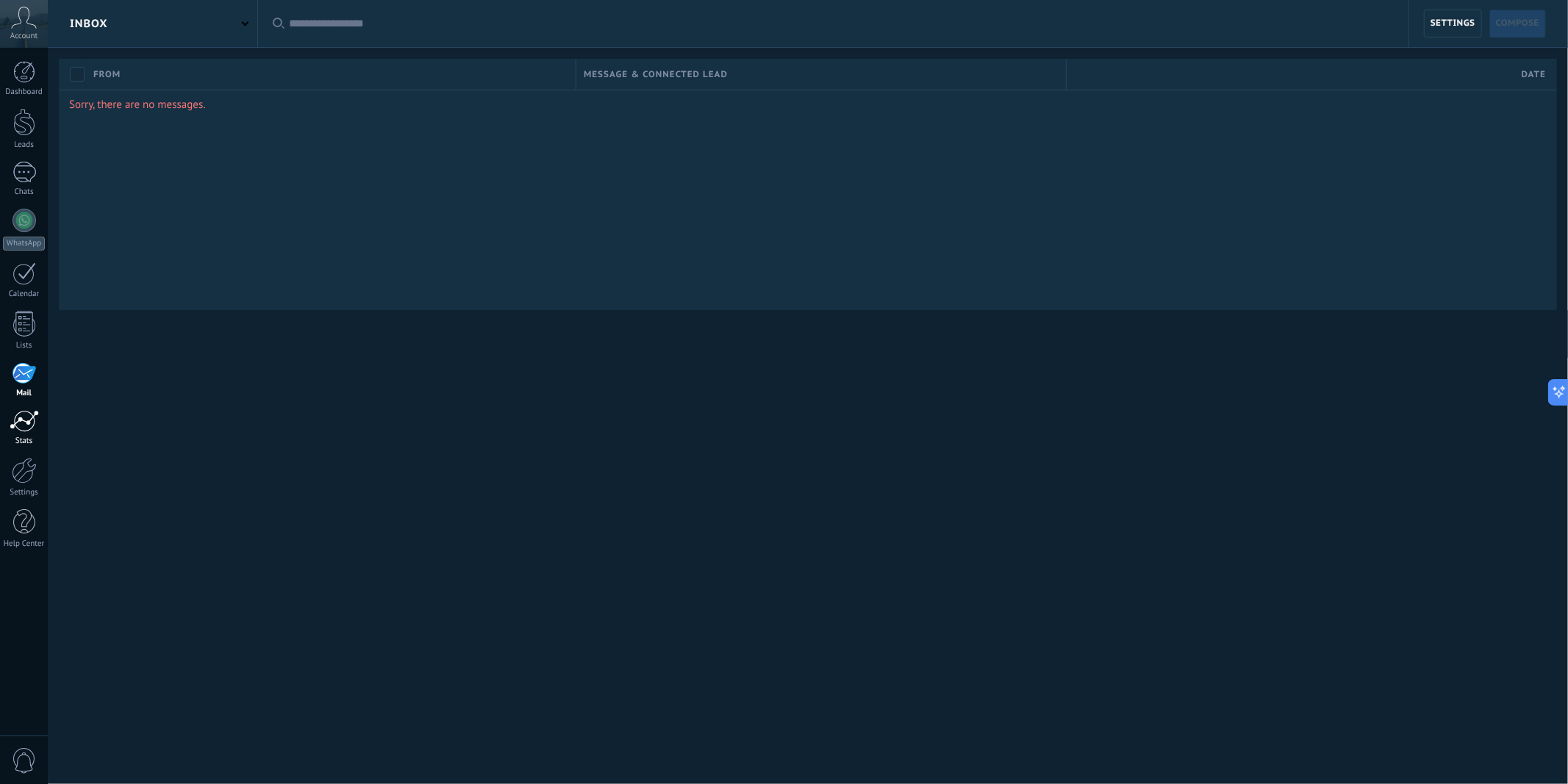
click at [25, 423] on div at bounding box center [24, 421] width 29 height 22
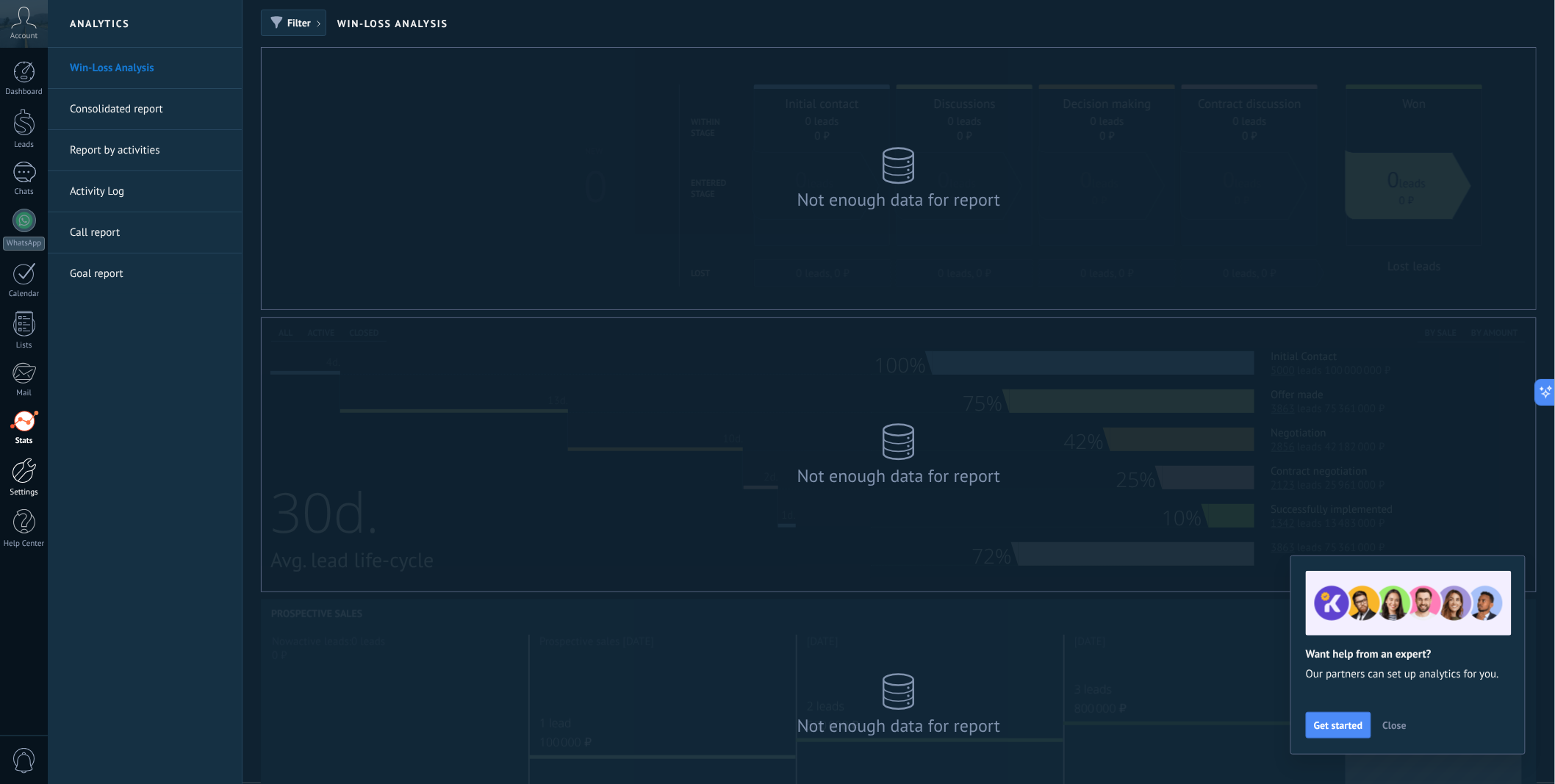
click at [20, 480] on div at bounding box center [24, 471] width 25 height 26
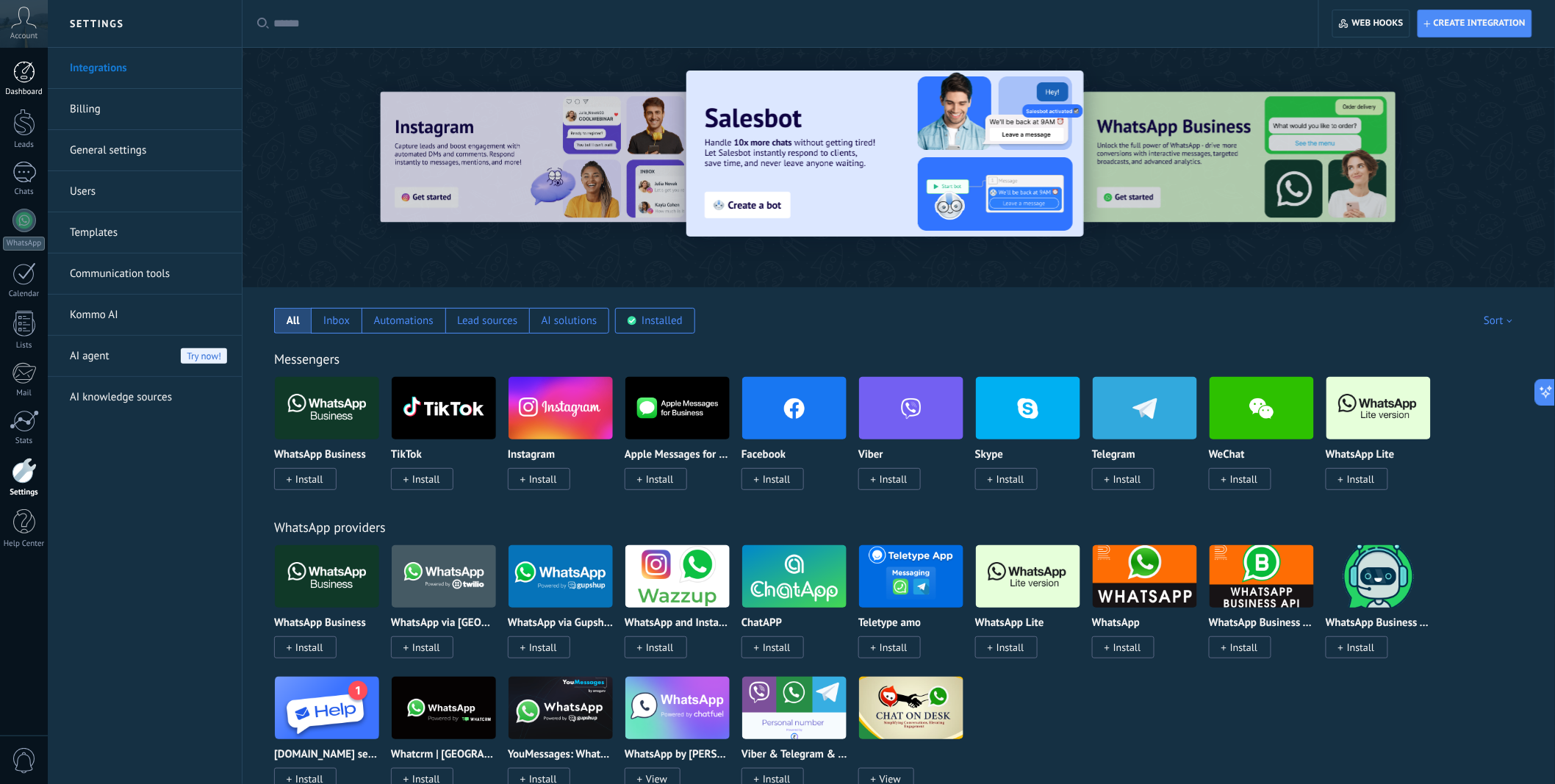
click at [19, 66] on div at bounding box center [24, 72] width 22 height 22
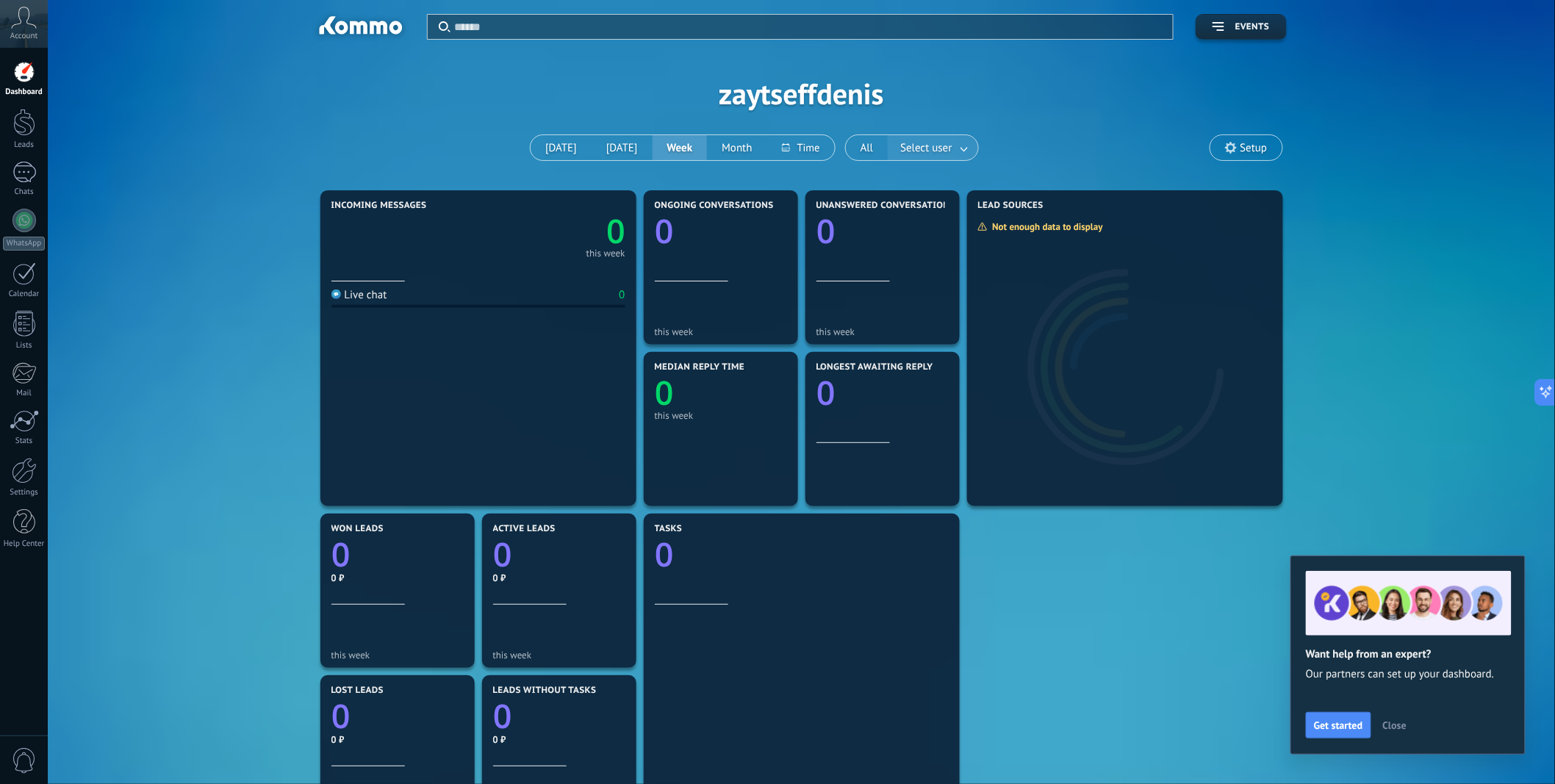
click at [957, 147] on link at bounding box center [965, 148] width 27 height 24
click at [970, 79] on div "Apply Events zaytseffdenis [DATE] [DATE] Week Month All Select user Sales Offic…" at bounding box center [802, 93] width 1464 height 187
